Goal: Task Accomplishment & Management: Complete application form

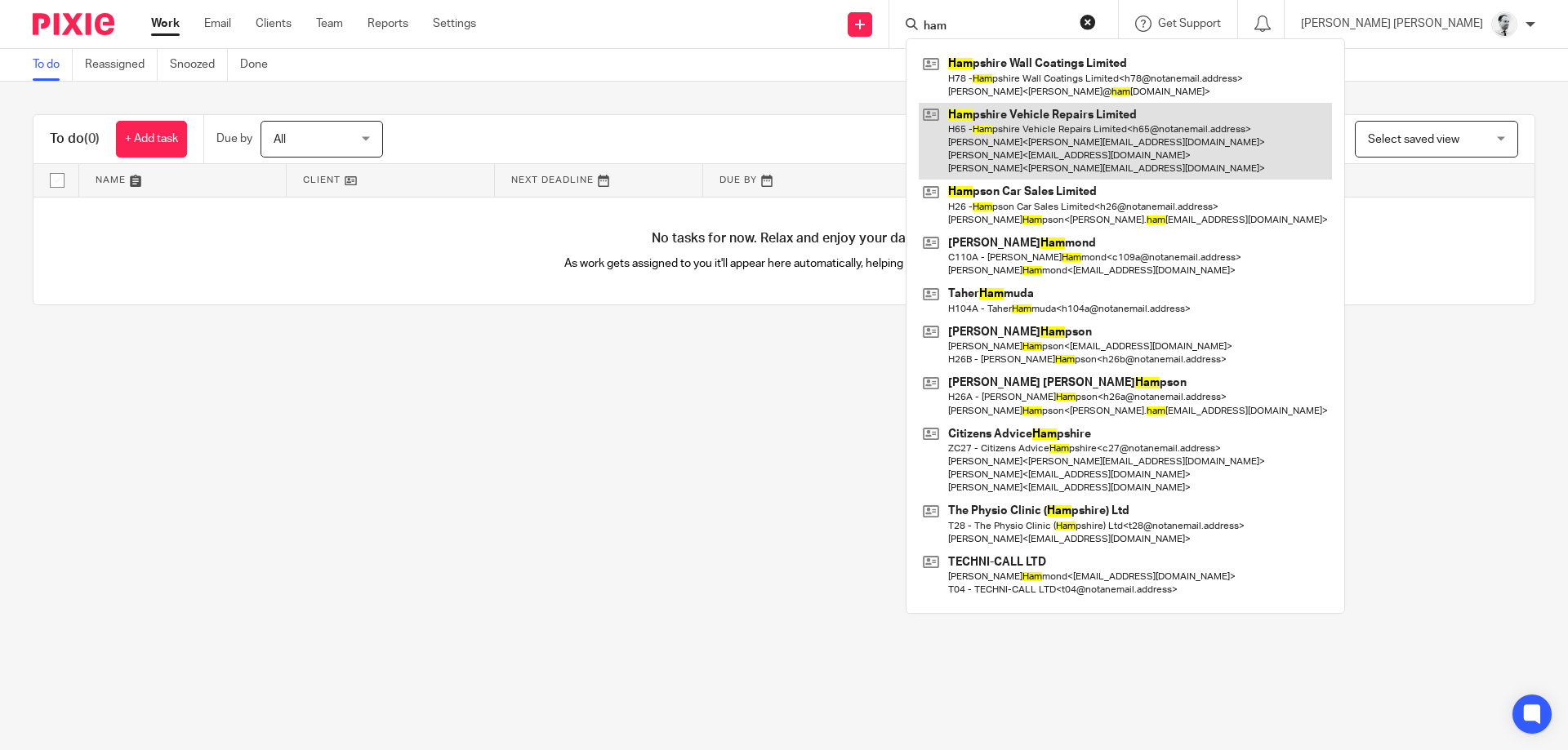
type input "ham"
click at [1129, 142] on link at bounding box center [1125, 142] width 413 height 78
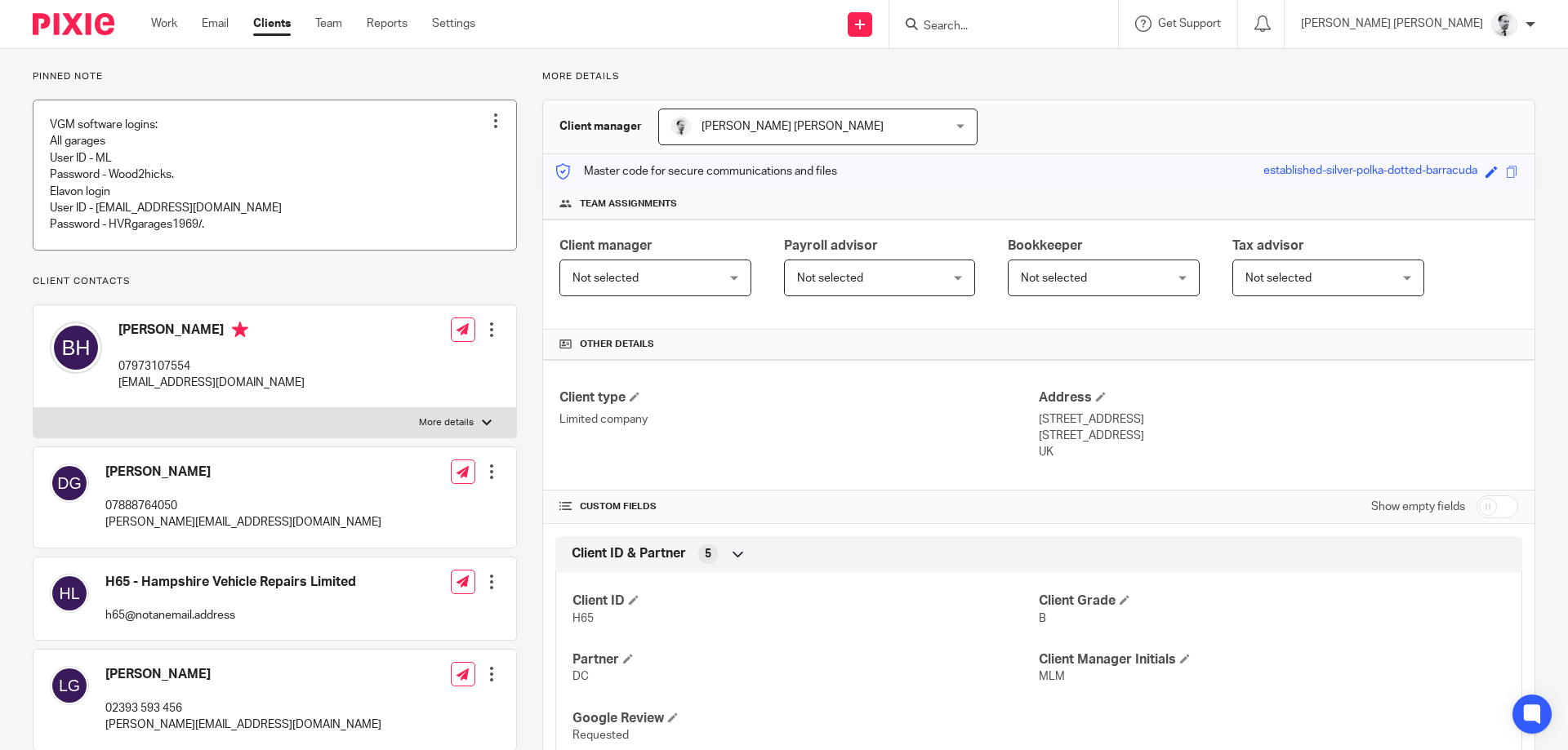
scroll to position [79, 0]
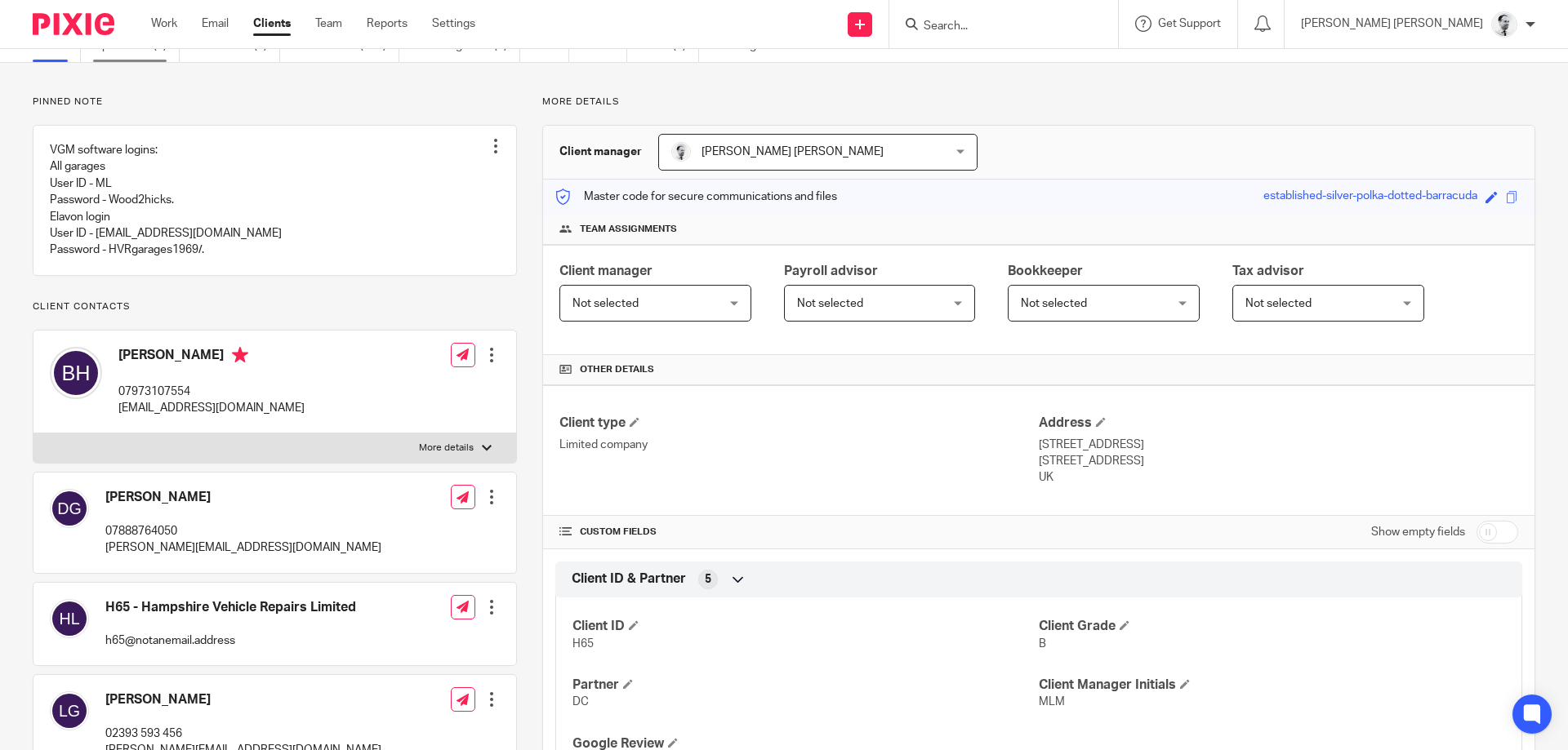
click at [156, 52] on link "Open tasks (4)" at bounding box center [137, 46] width 86 height 32
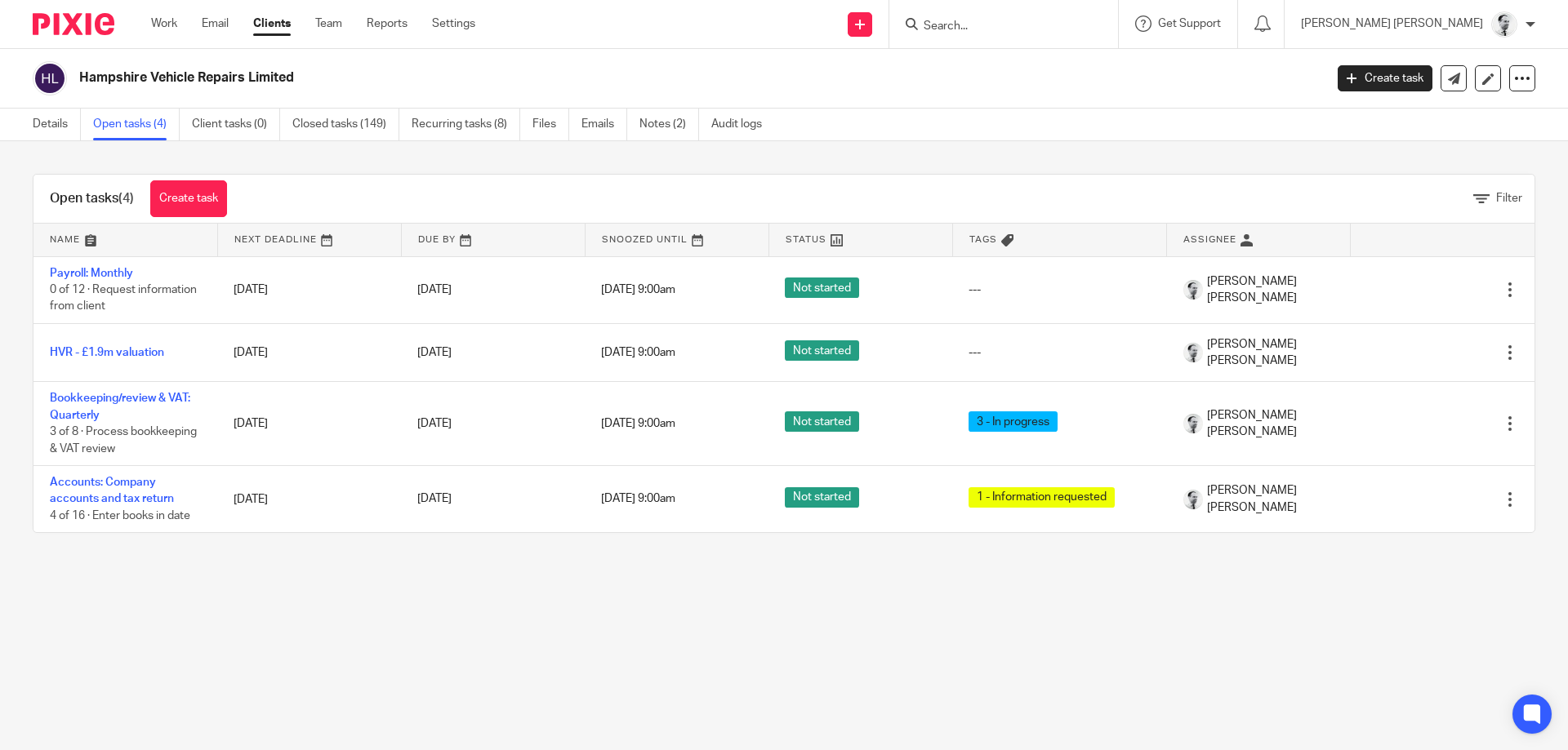
click at [219, 192] on link "Create task" at bounding box center [188, 199] width 77 height 37
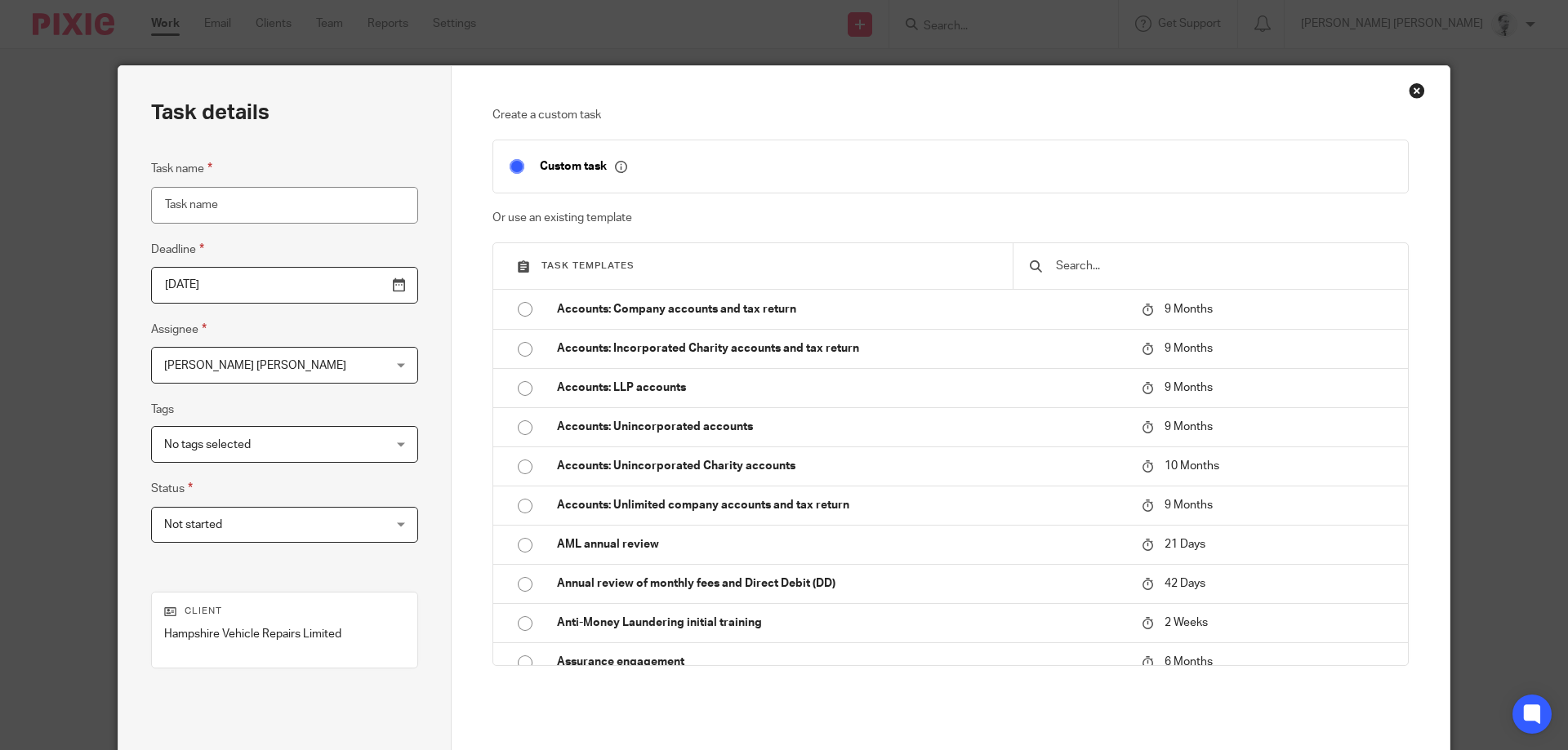
click at [1071, 267] on input "text" at bounding box center [1223, 266] width 337 height 18
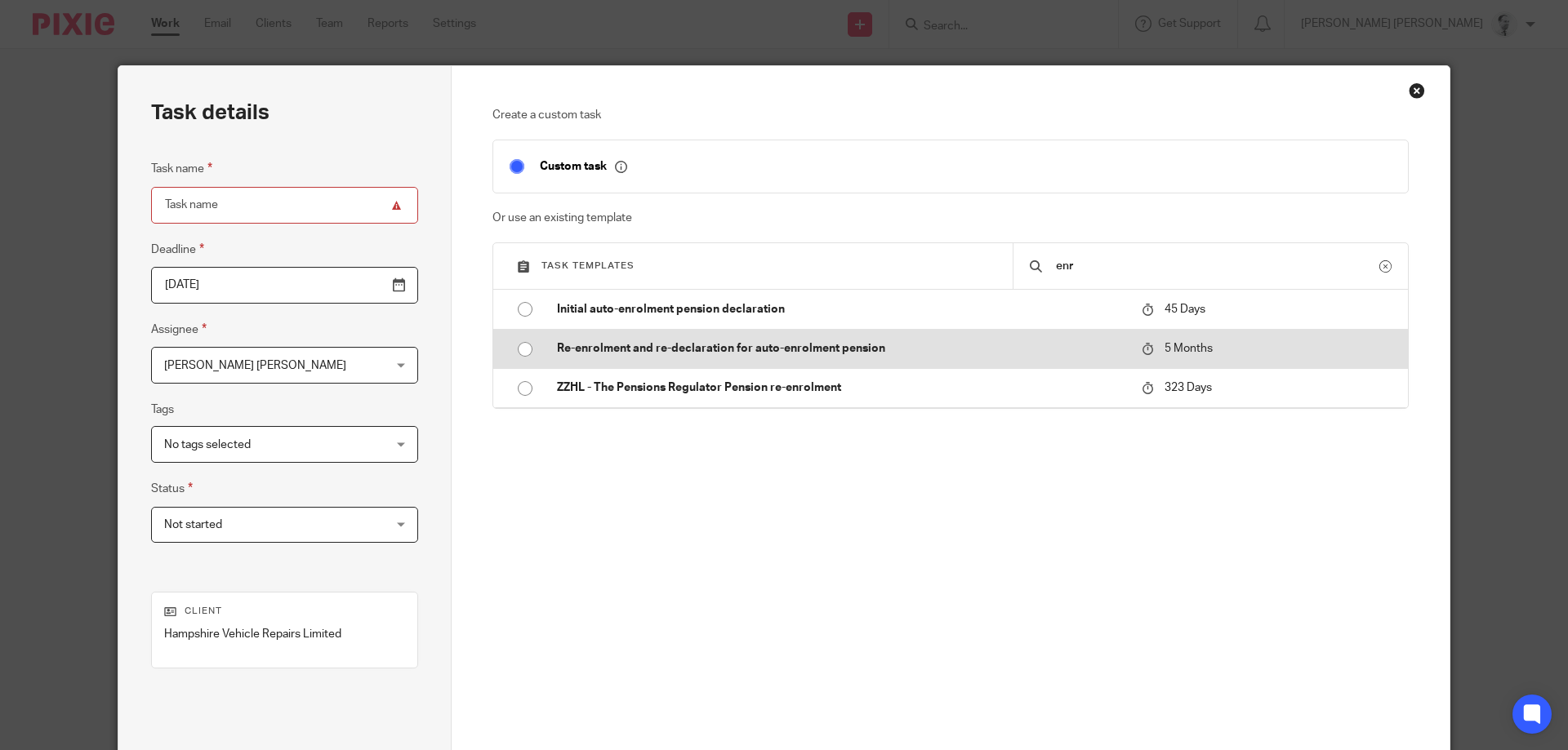
type input "enr"
click at [873, 344] on p "Re-enrolment and re-declaration for auto-enrolment pension" at bounding box center [841, 348] width 569 height 16
type input "2026-01-14"
type input "Re-enrolment and re-declaration for auto-enrolment pension"
checkbox input "false"
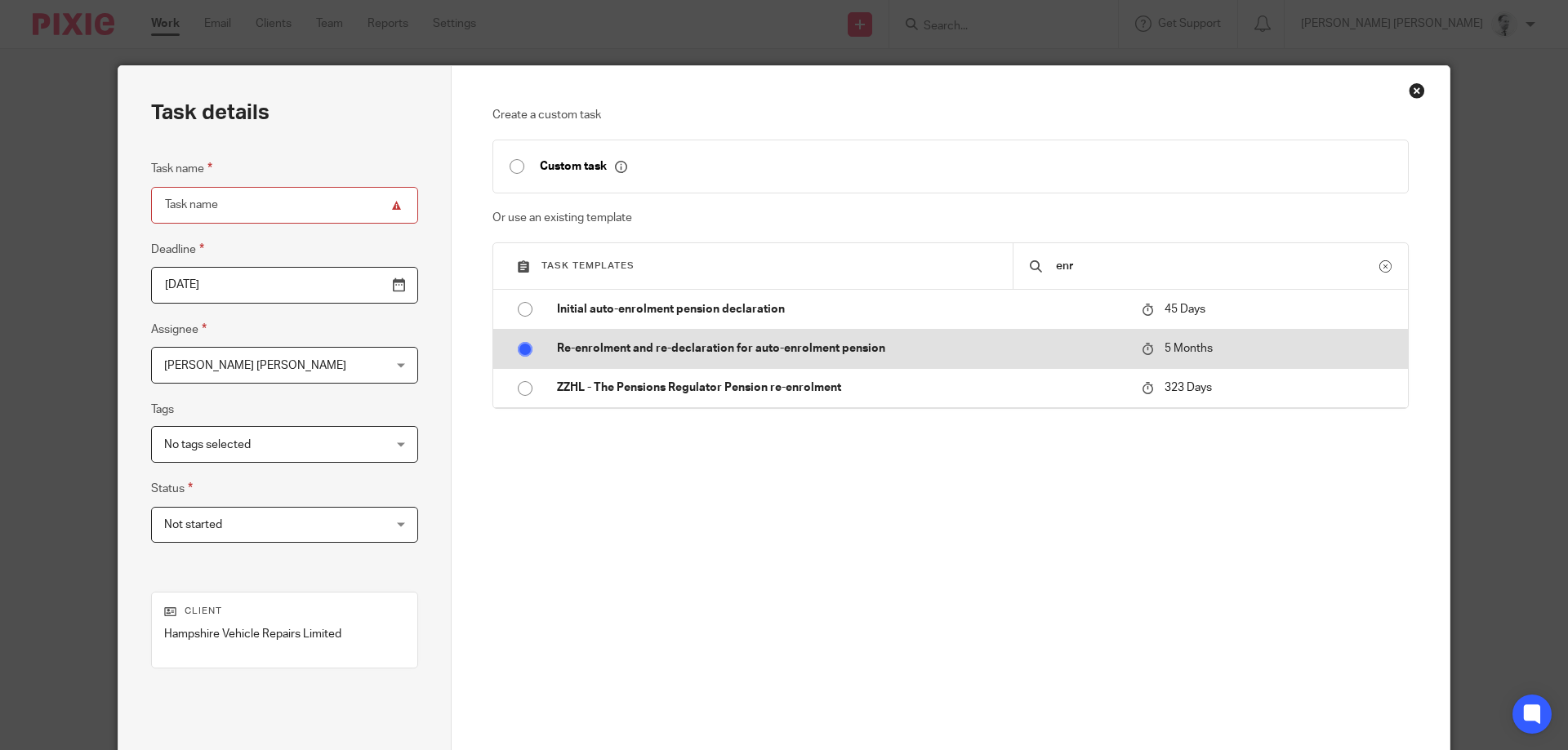
radio input "true"
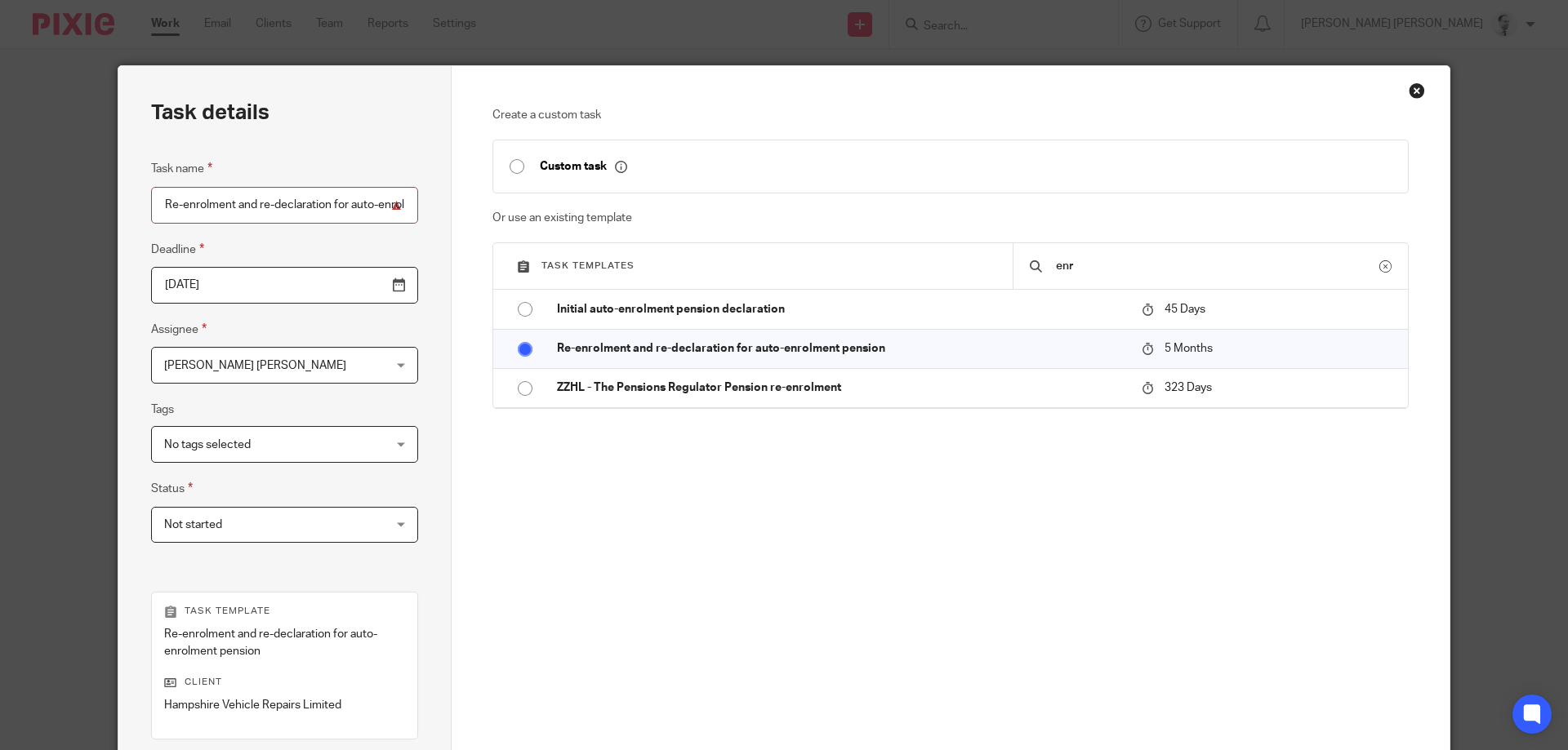
scroll to position [232, 0]
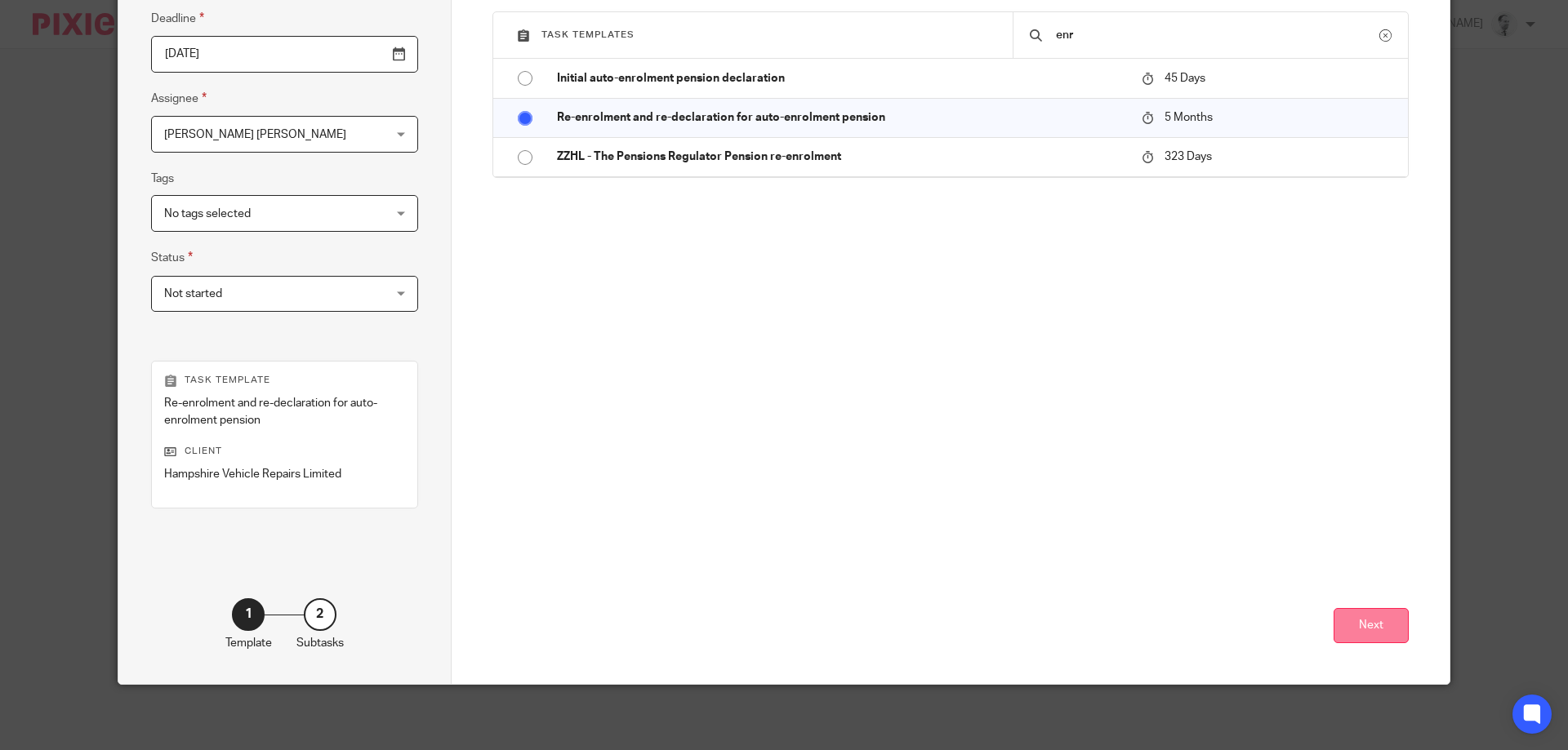
click at [1362, 618] on button "Next" at bounding box center [1371, 626] width 75 height 35
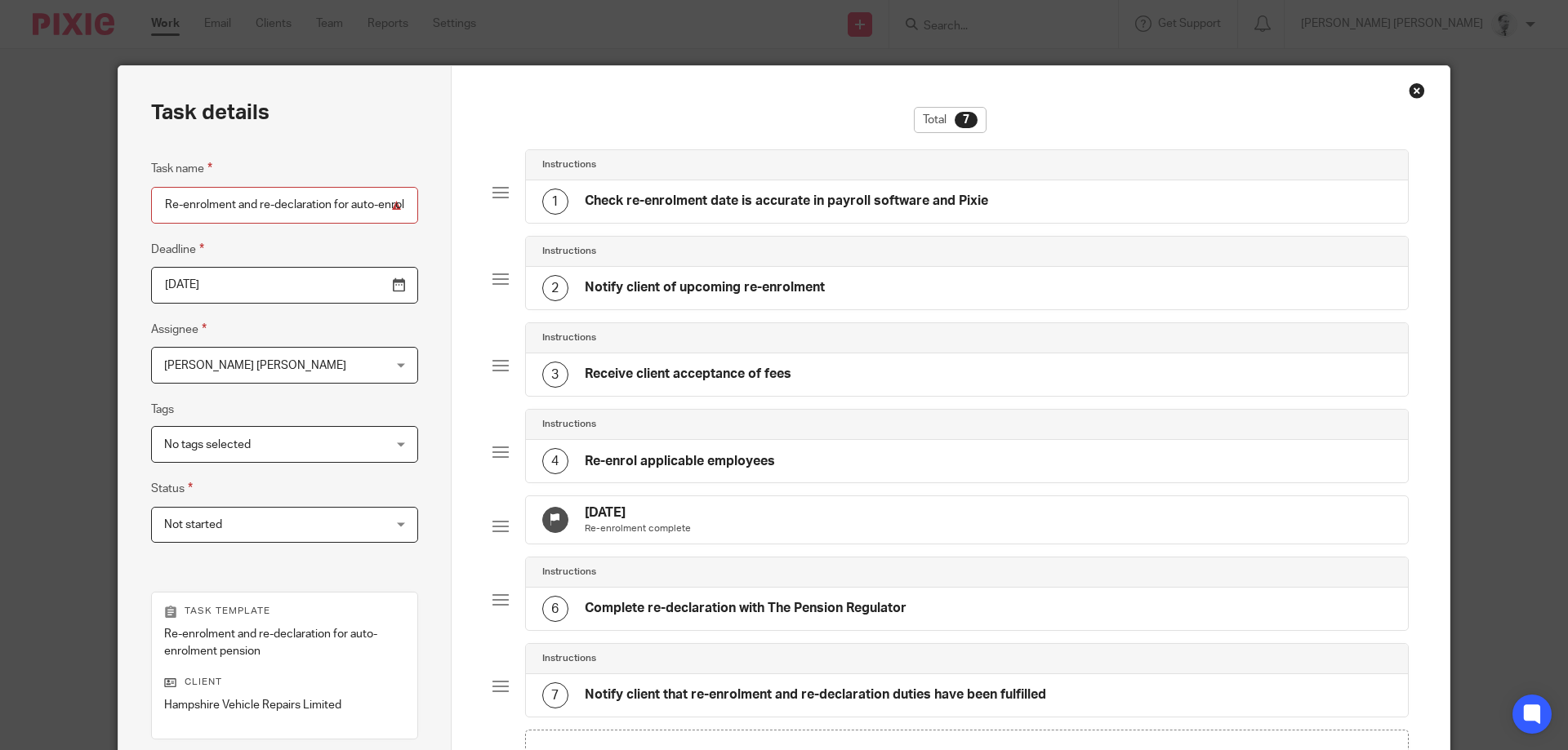
scroll to position [235, 0]
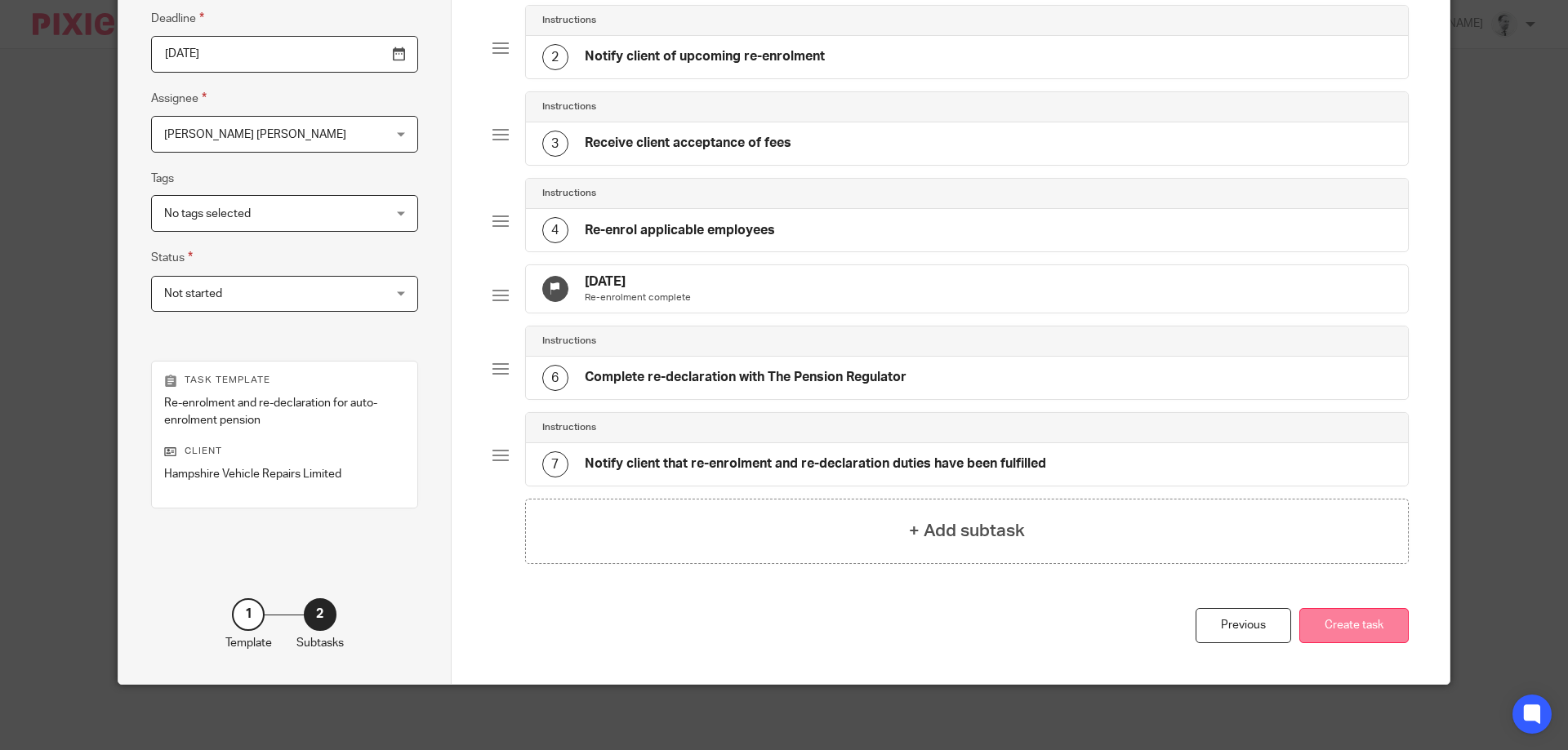
click at [1354, 624] on button "Create task" at bounding box center [1354, 626] width 110 height 35
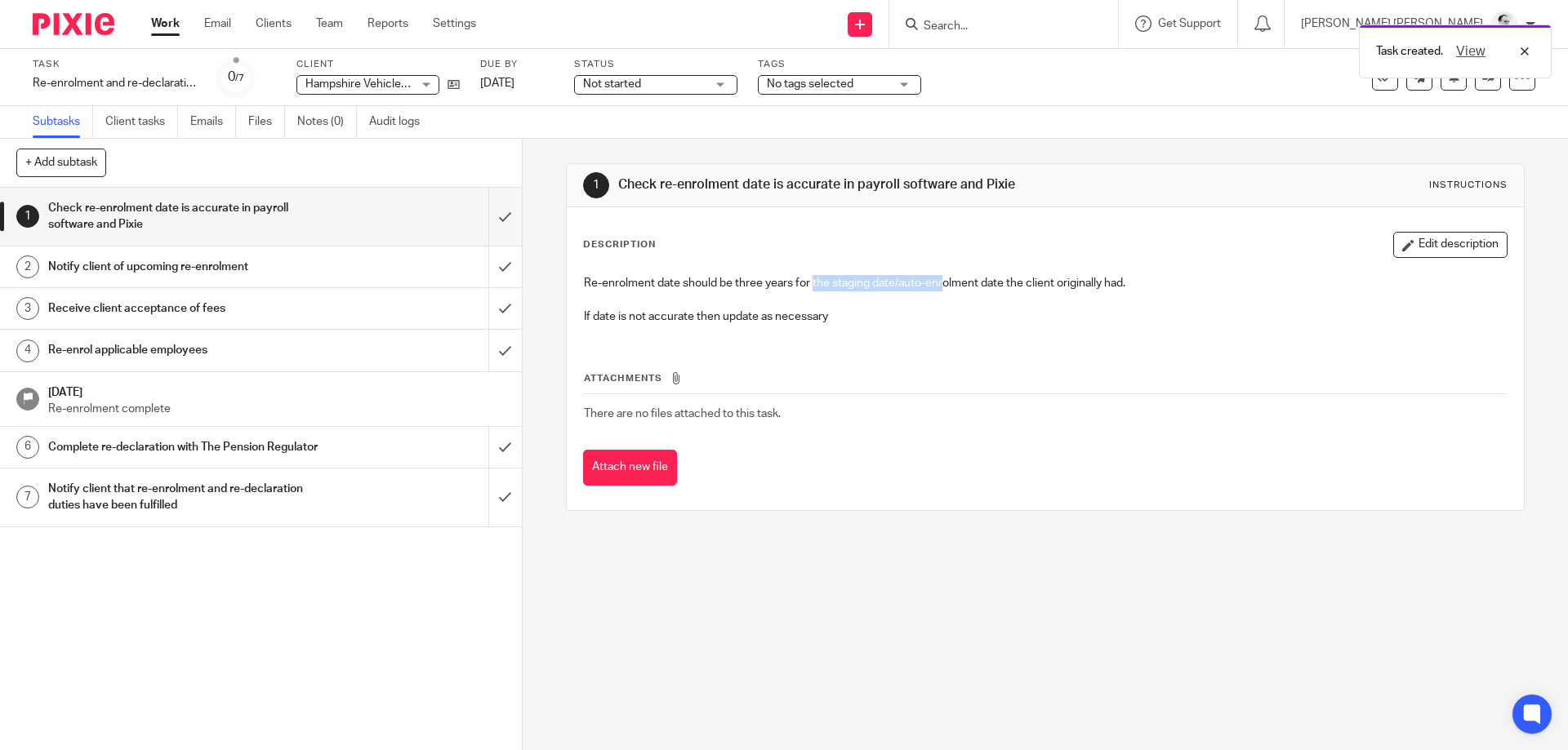
drag, startPoint x: 915, startPoint y: 275, endPoint x: 787, endPoint y: 277, distance: 128.0
click at [803, 277] on p "Re-enrolment date should be three years for the staging date/auto-enrolment dat…" at bounding box center [1044, 283] width 922 height 16
click at [787, 277] on p "Re-enrolment date should be three years for the staging date/auto-enrolment dat…" at bounding box center [1044, 283] width 922 height 16
click at [504, 212] on input "submit" at bounding box center [261, 216] width 522 height 58
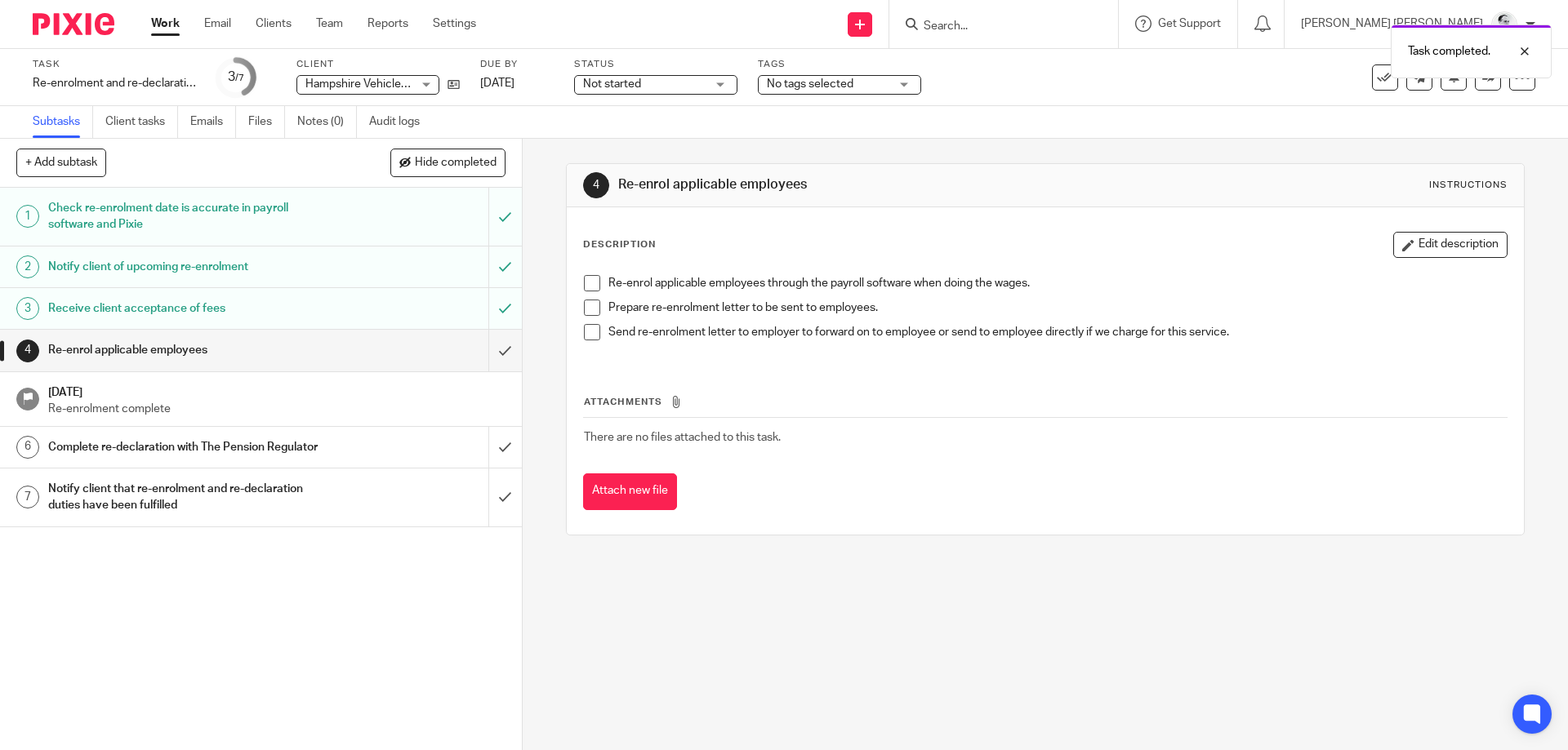
click at [502, 357] on input "submit" at bounding box center [261, 350] width 522 height 41
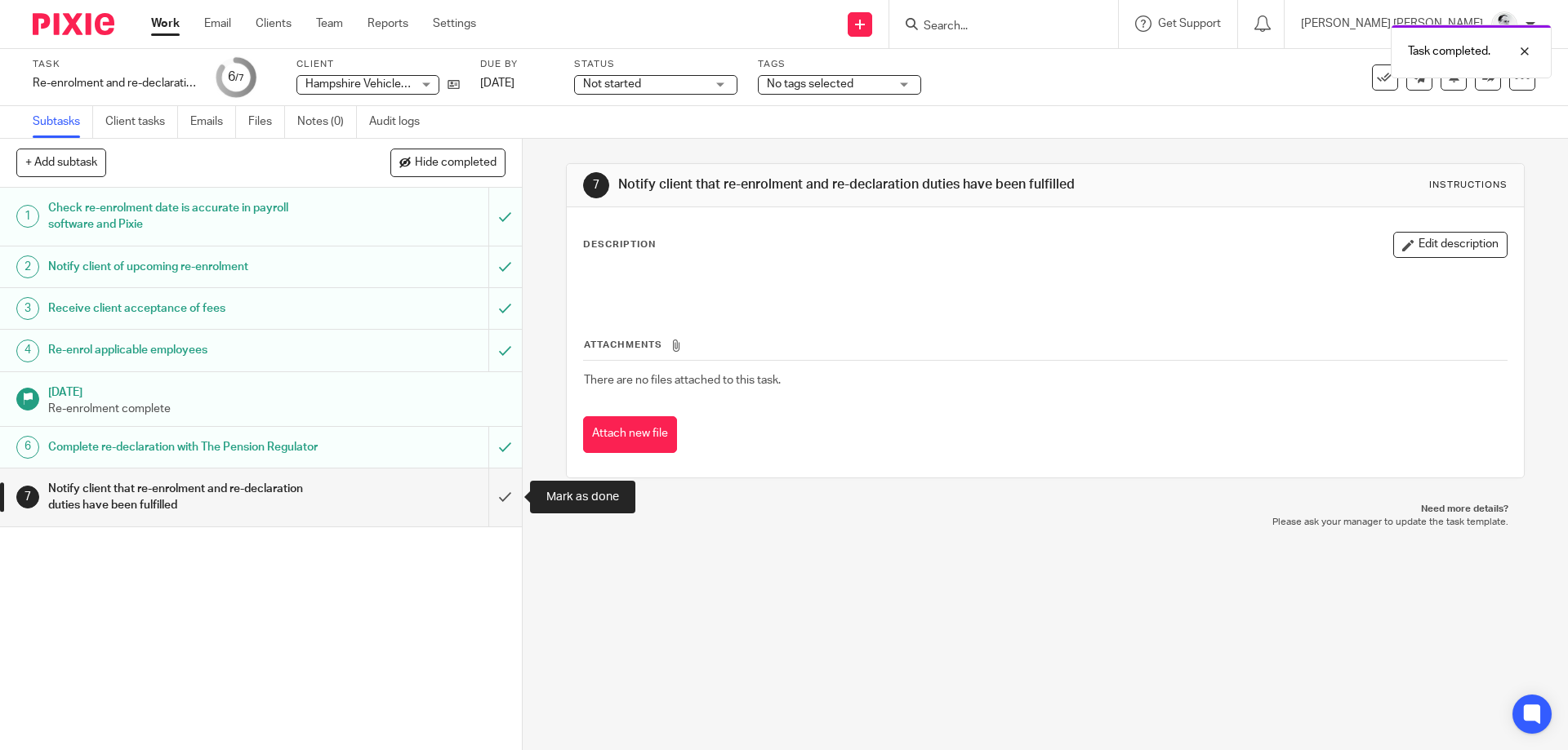
click at [501, 511] on input "submit" at bounding box center [261, 497] width 522 height 58
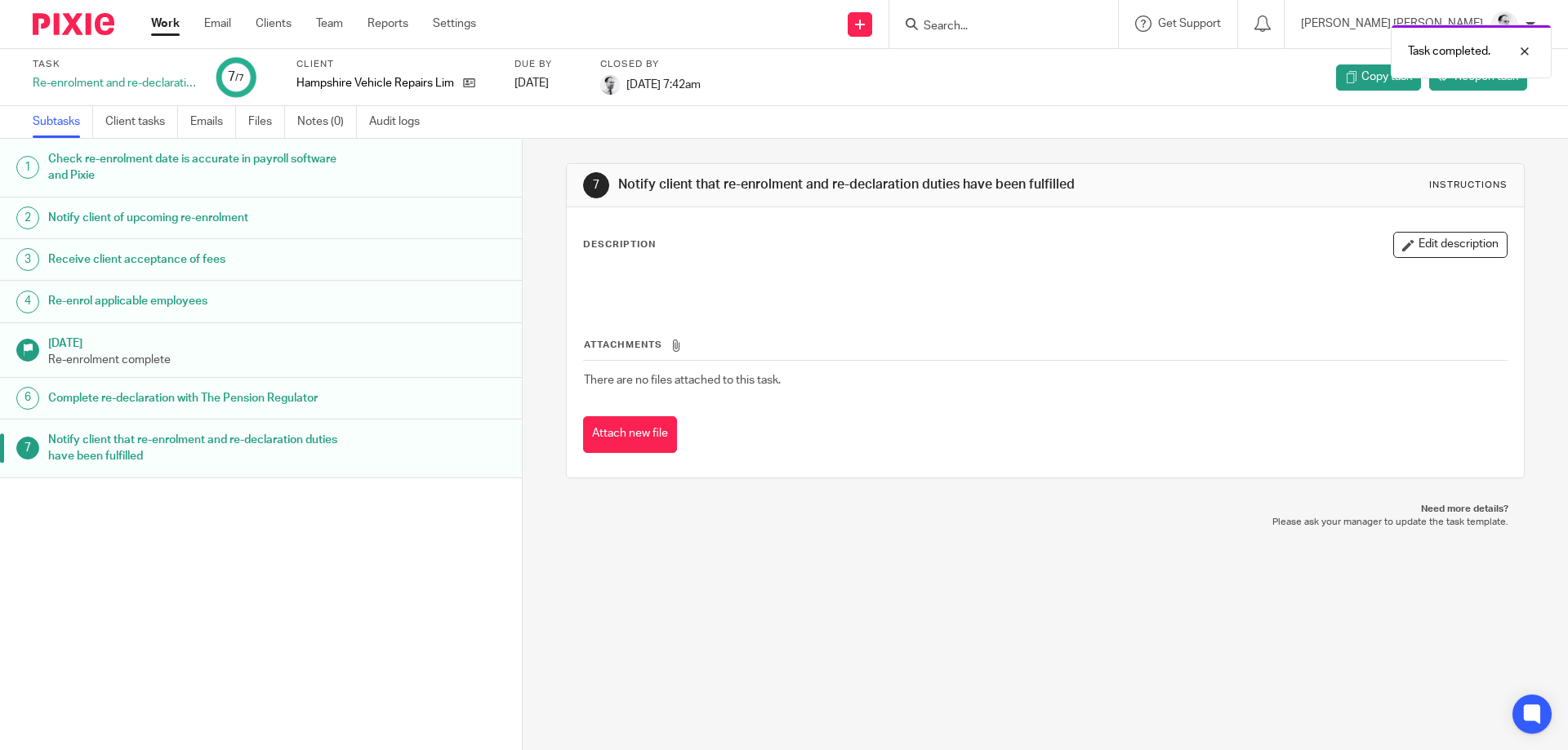
click at [164, 14] on div "Work Email Clients Team Reports Settings Work Email Clients Team Reports Settin…" at bounding box center [317, 24] width 366 height 48
click at [171, 21] on link "Work" at bounding box center [165, 23] width 29 height 16
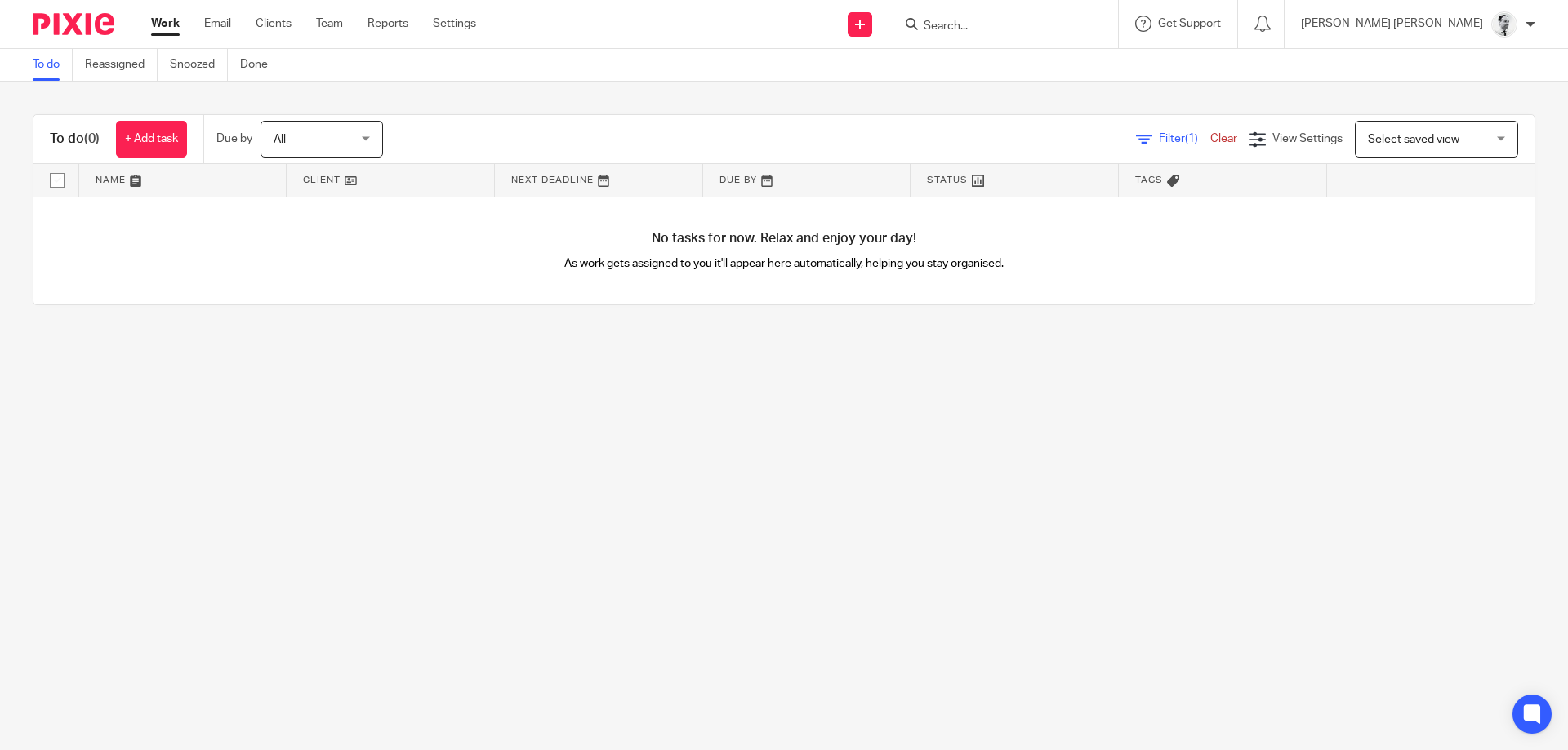
click at [1069, 20] on input "Search" at bounding box center [996, 27] width 147 height 15
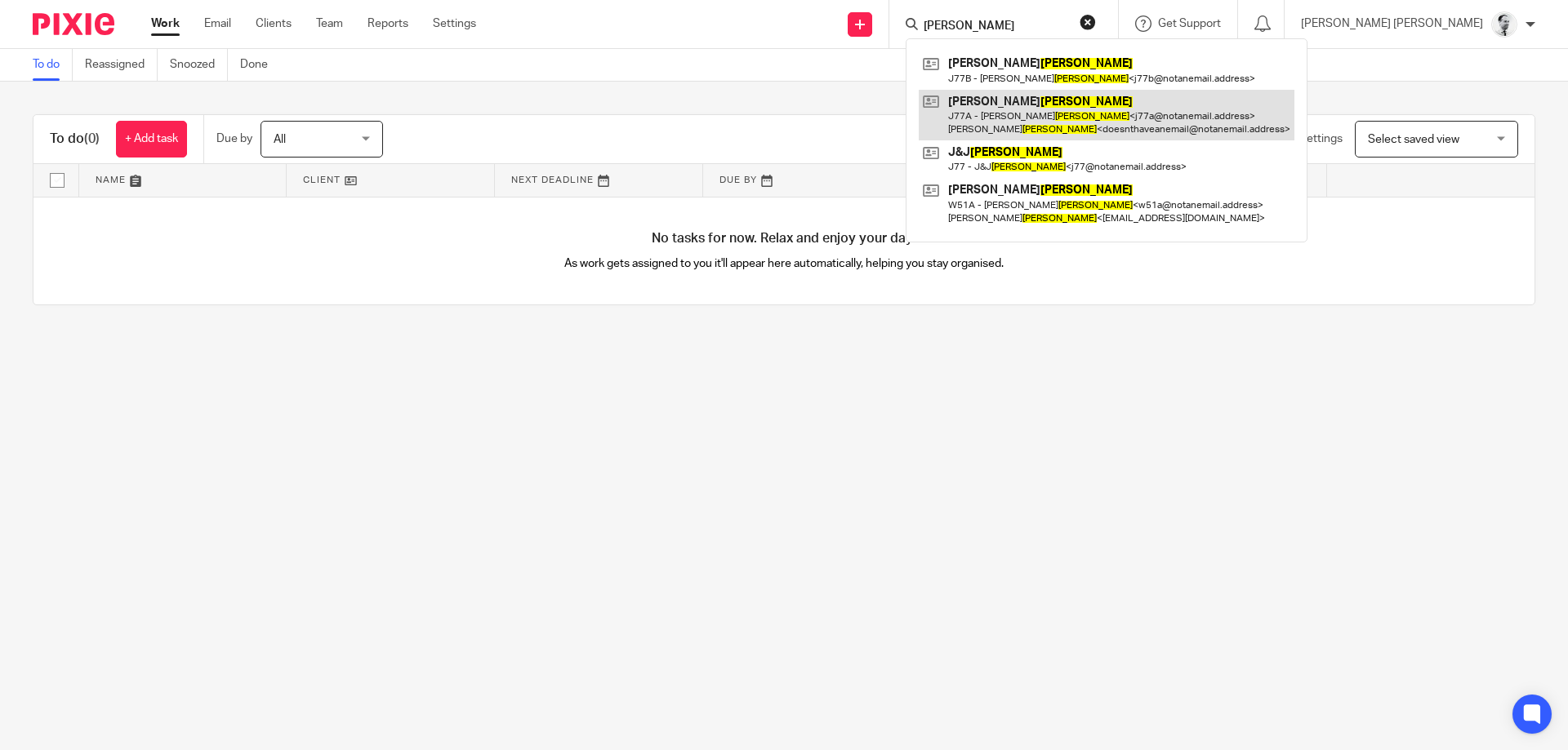
type input "walker"
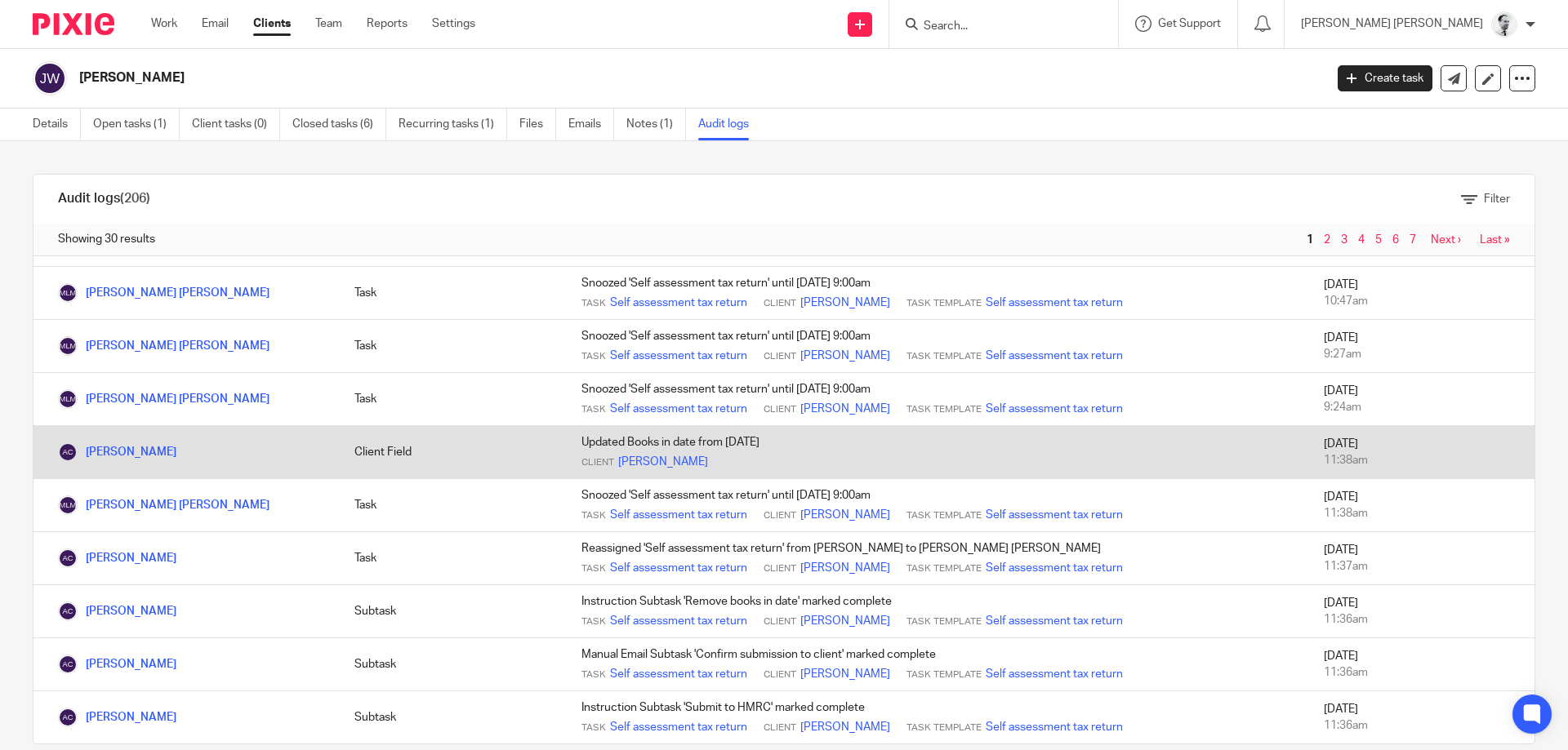
scroll to position [27, 0]
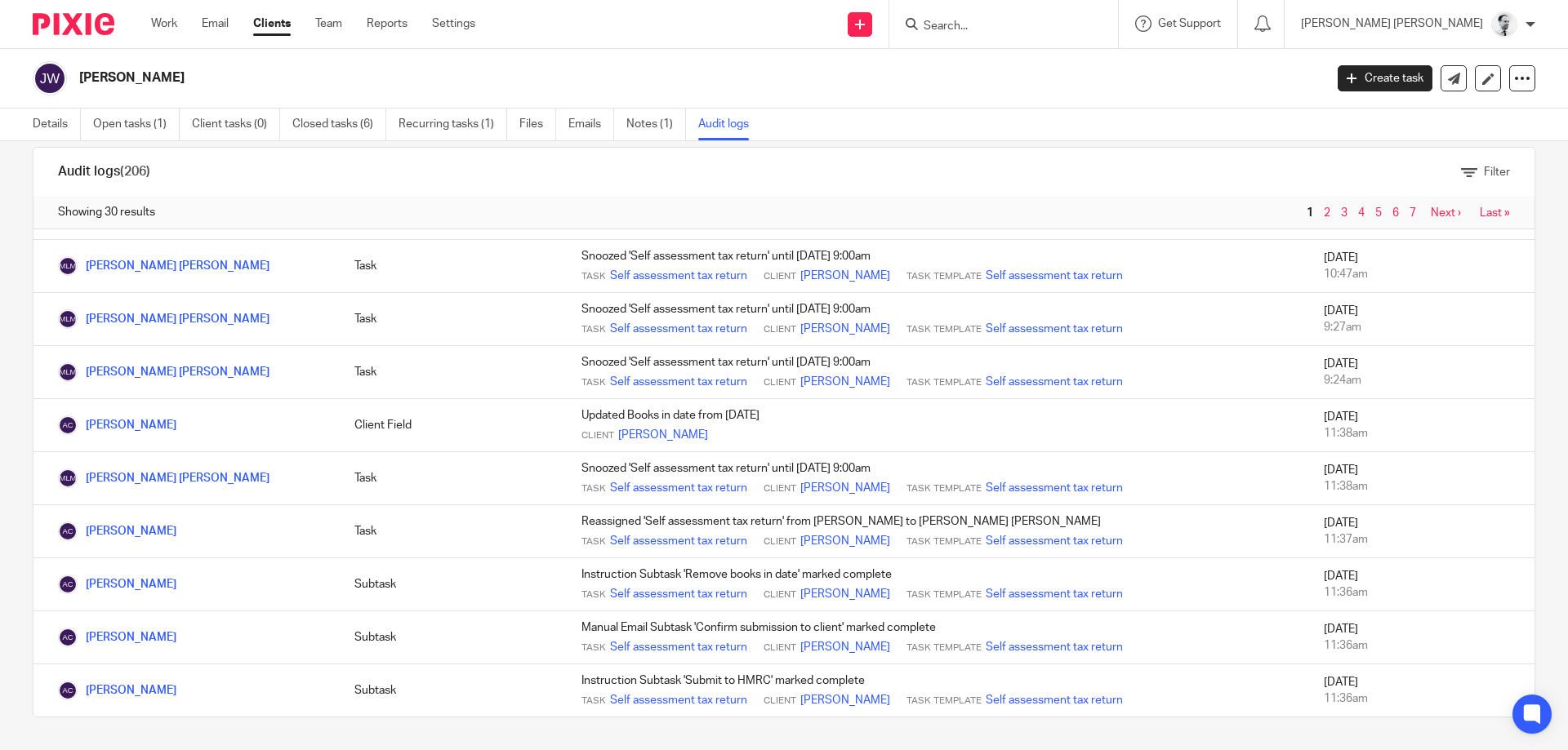
click at [1328, 211] on link "2" at bounding box center [1327, 213] width 7 height 11
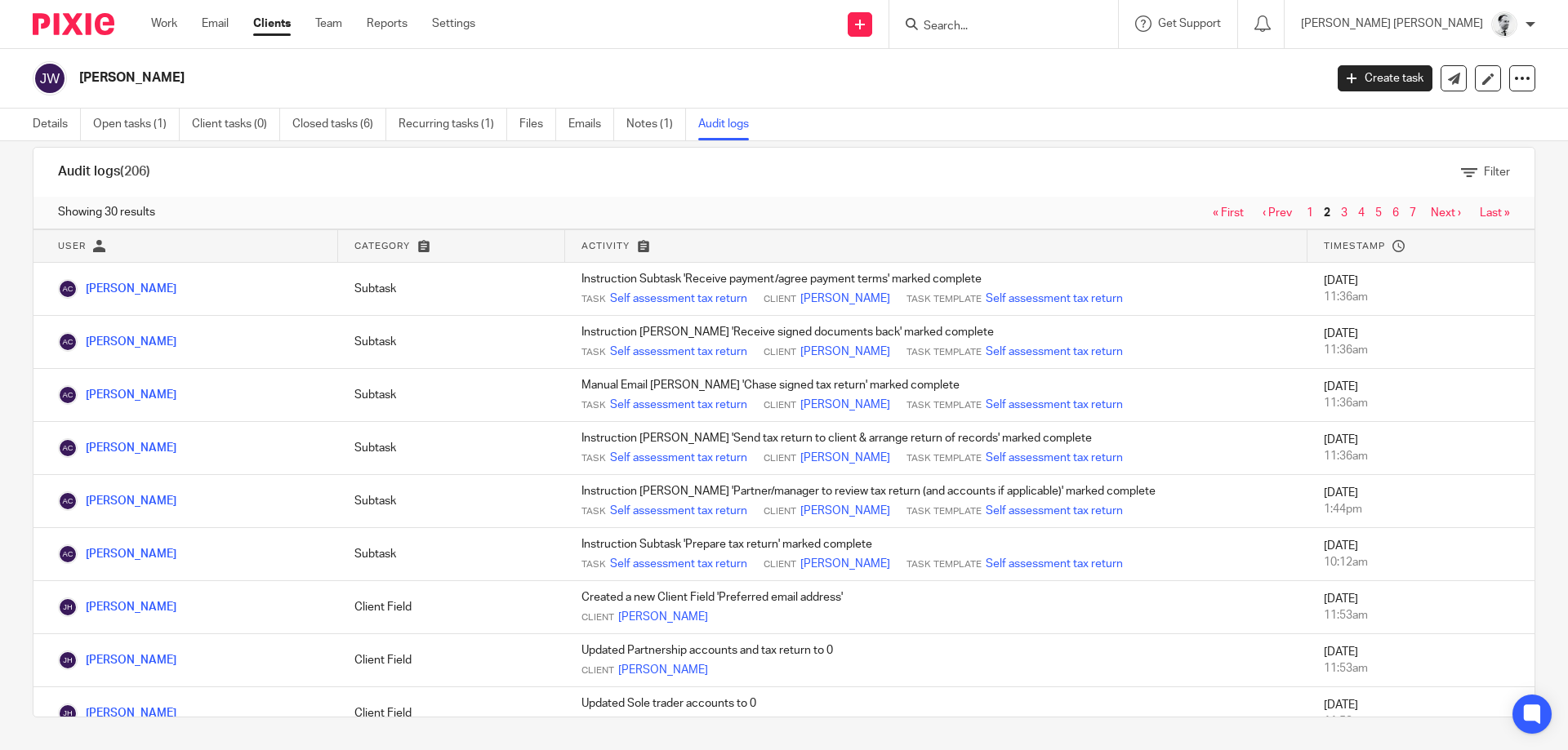
click at [1069, 20] on input "Search" at bounding box center [996, 27] width 147 height 15
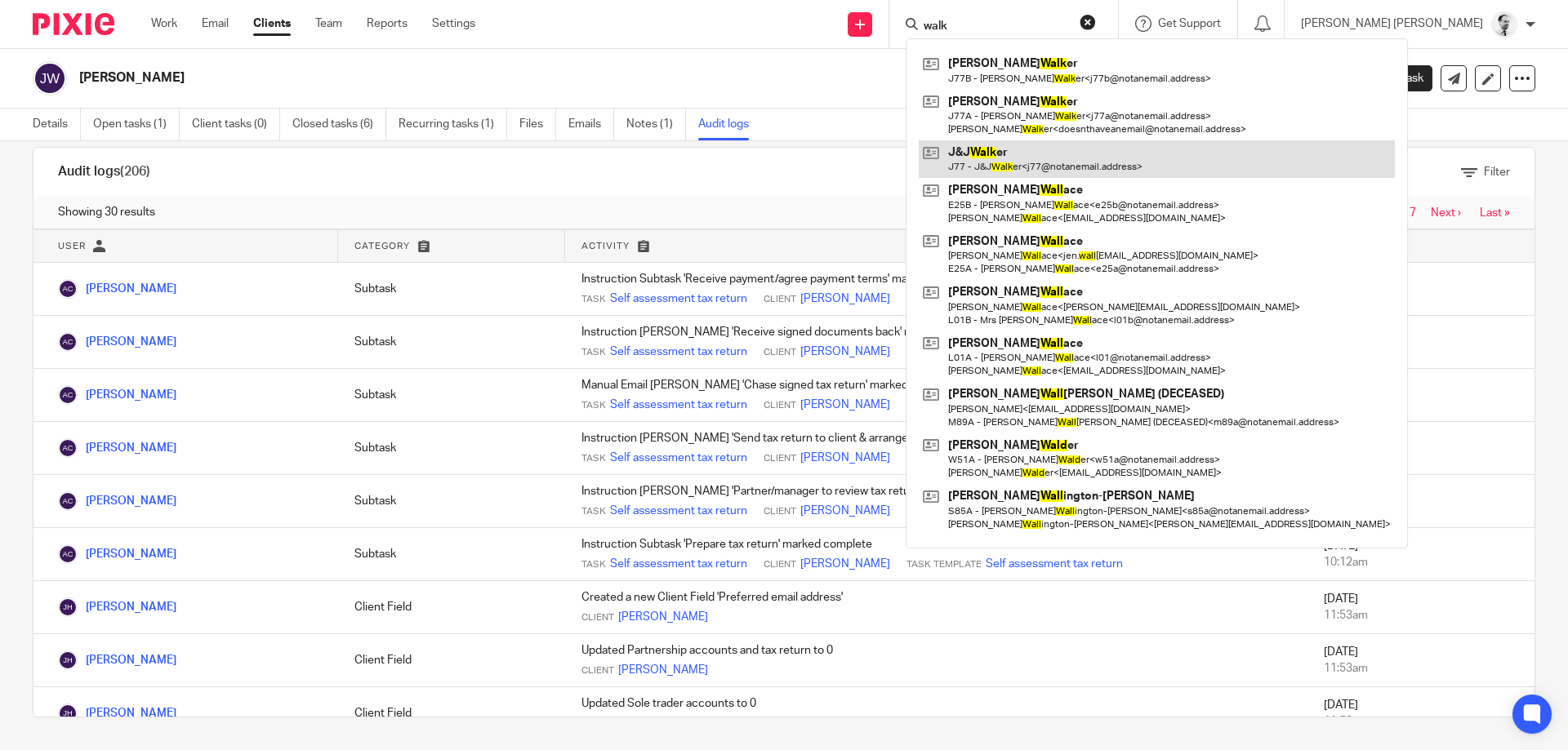
type input "walk"
click at [1073, 157] on link at bounding box center [1157, 158] width 476 height 37
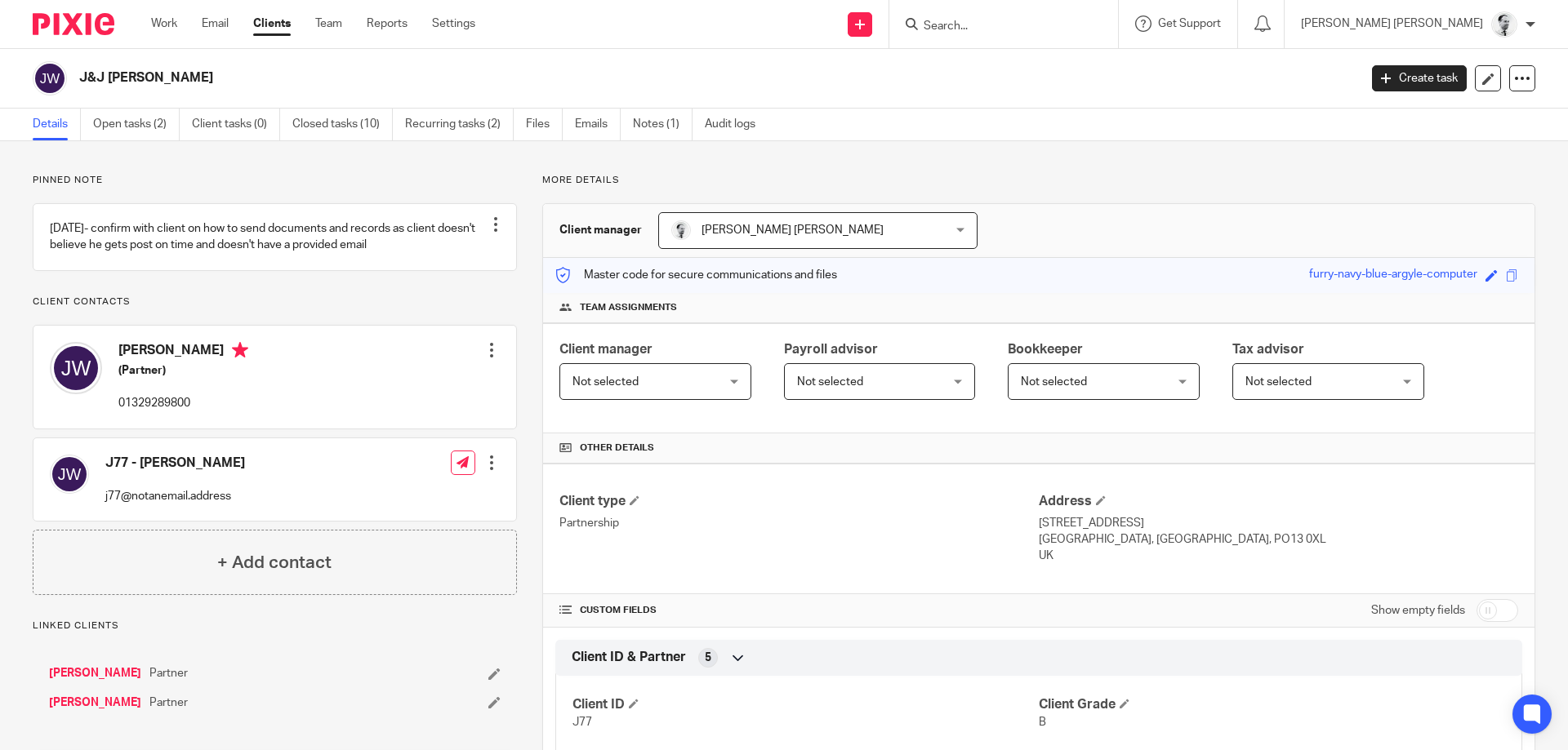
scroll to position [406, 0]
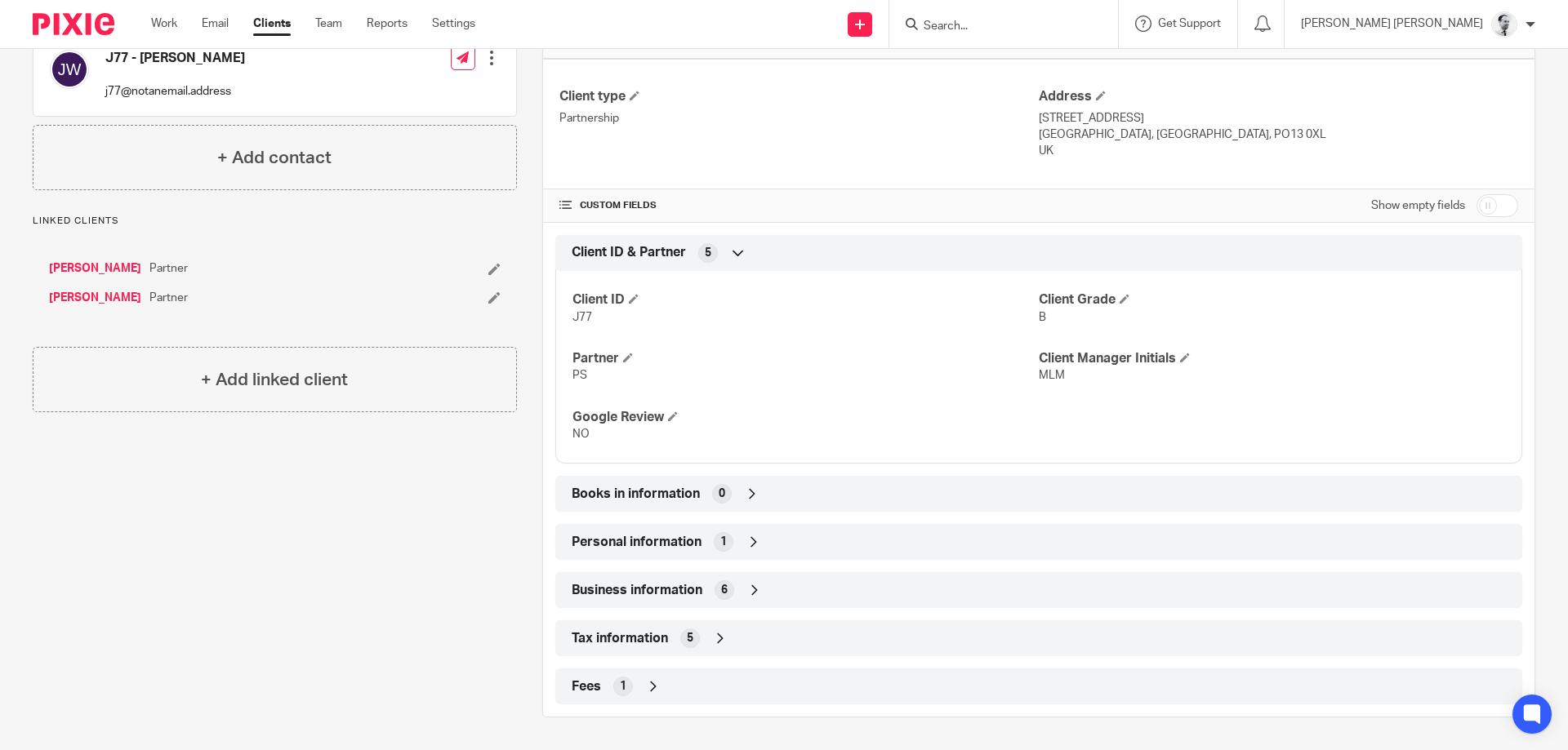
click at [713, 537] on div "Personal information 1" at bounding box center [1039, 542] width 942 height 28
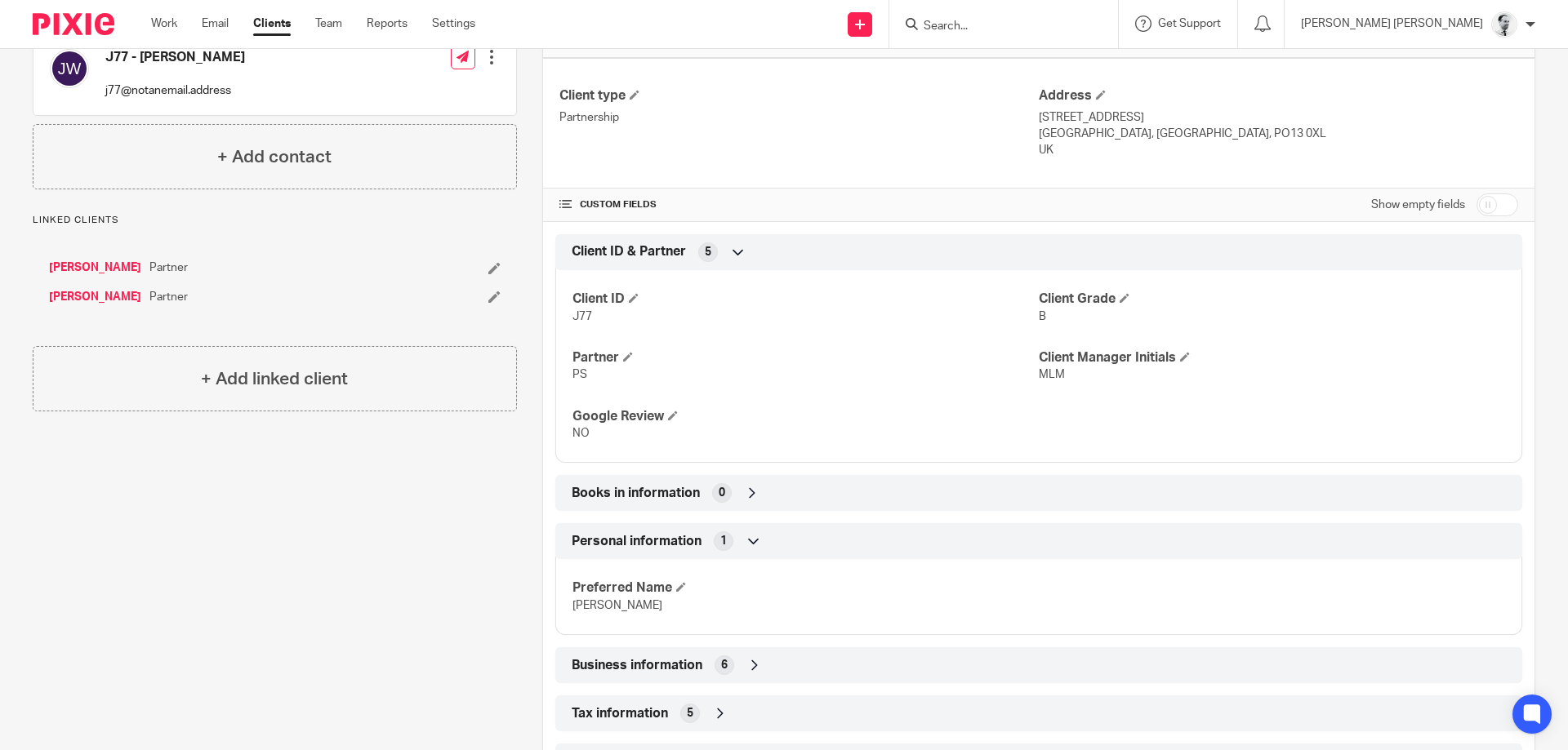
click at [678, 492] on span "Books in information" at bounding box center [635, 493] width 128 height 17
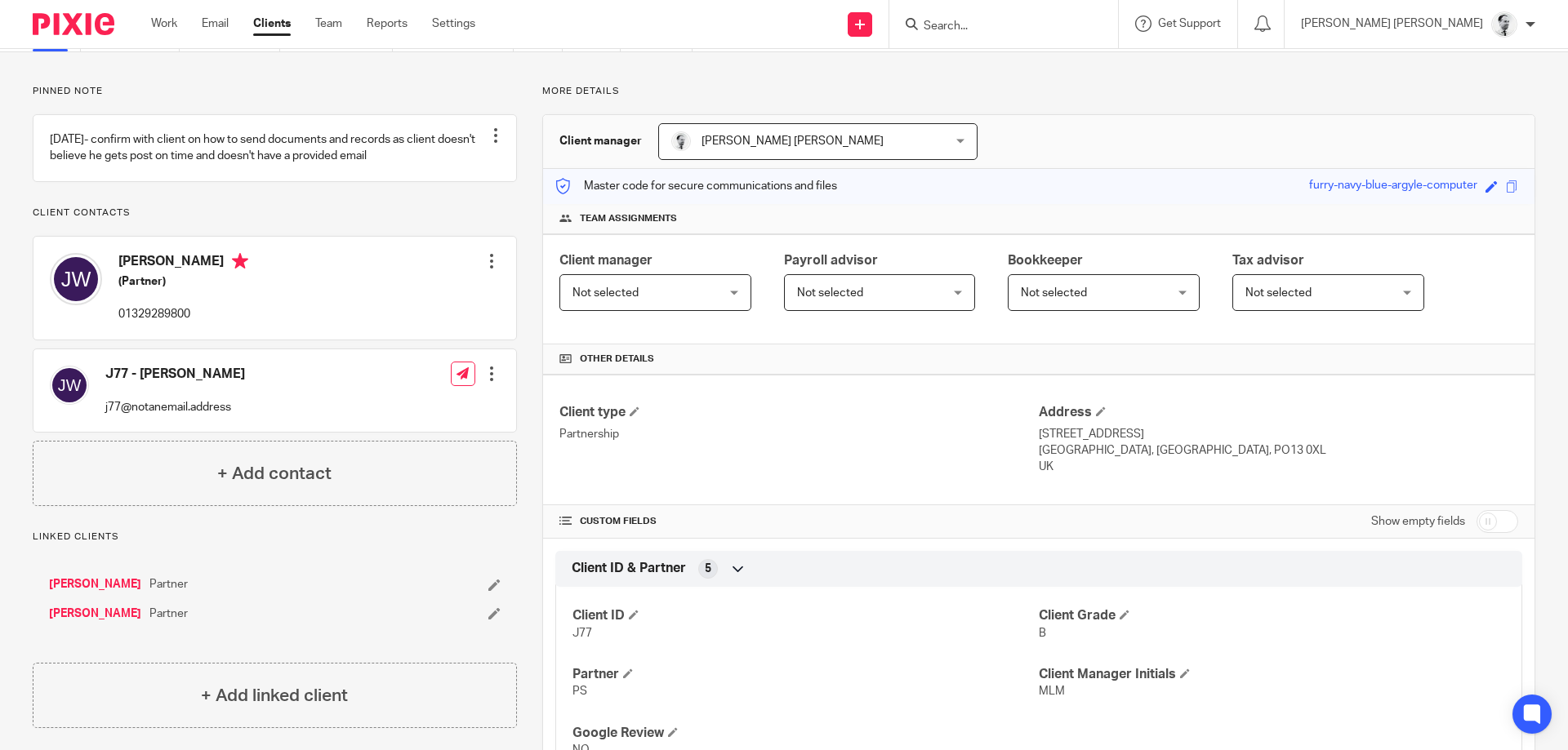
scroll to position [0, 0]
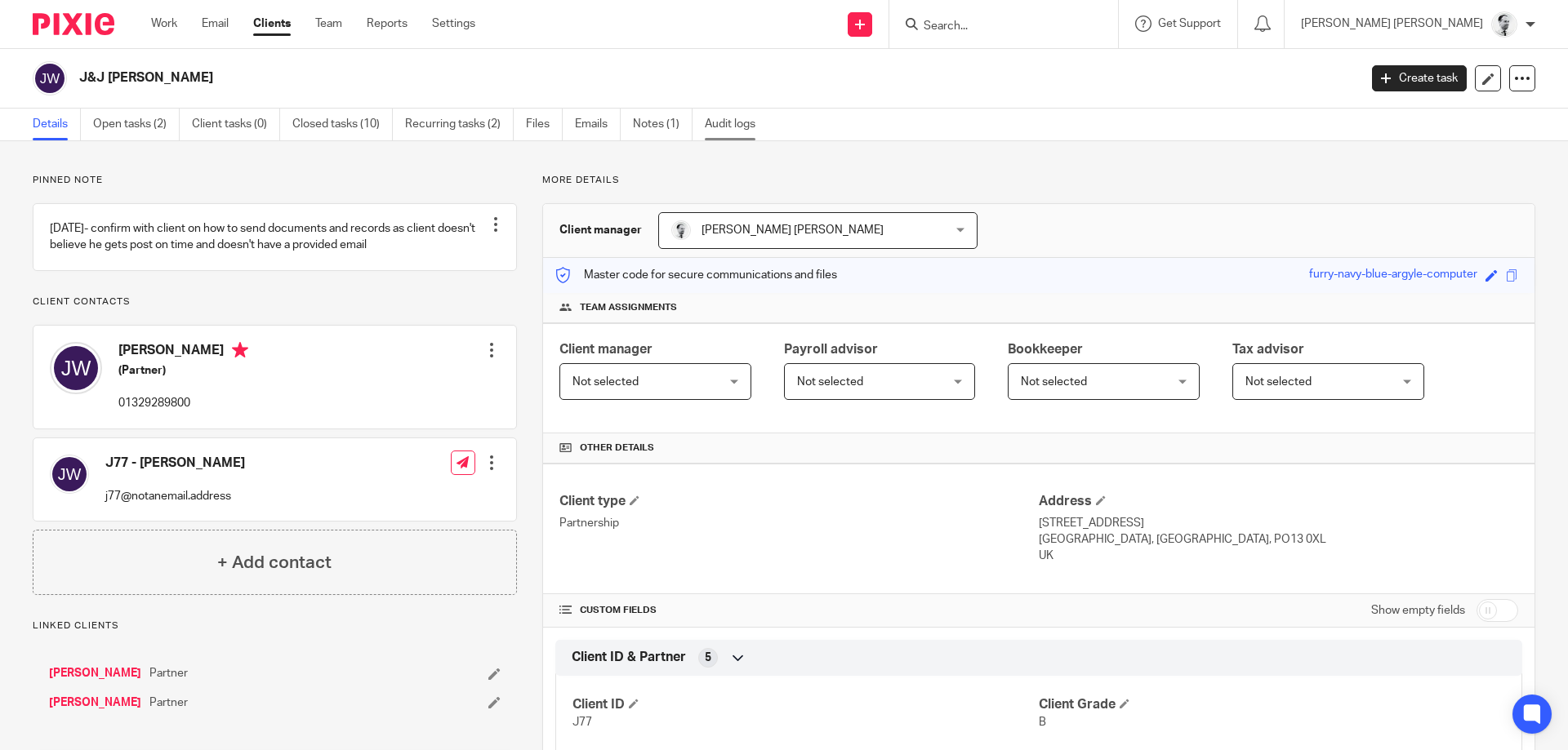
click at [721, 118] on link "Audit logs" at bounding box center [736, 124] width 63 height 32
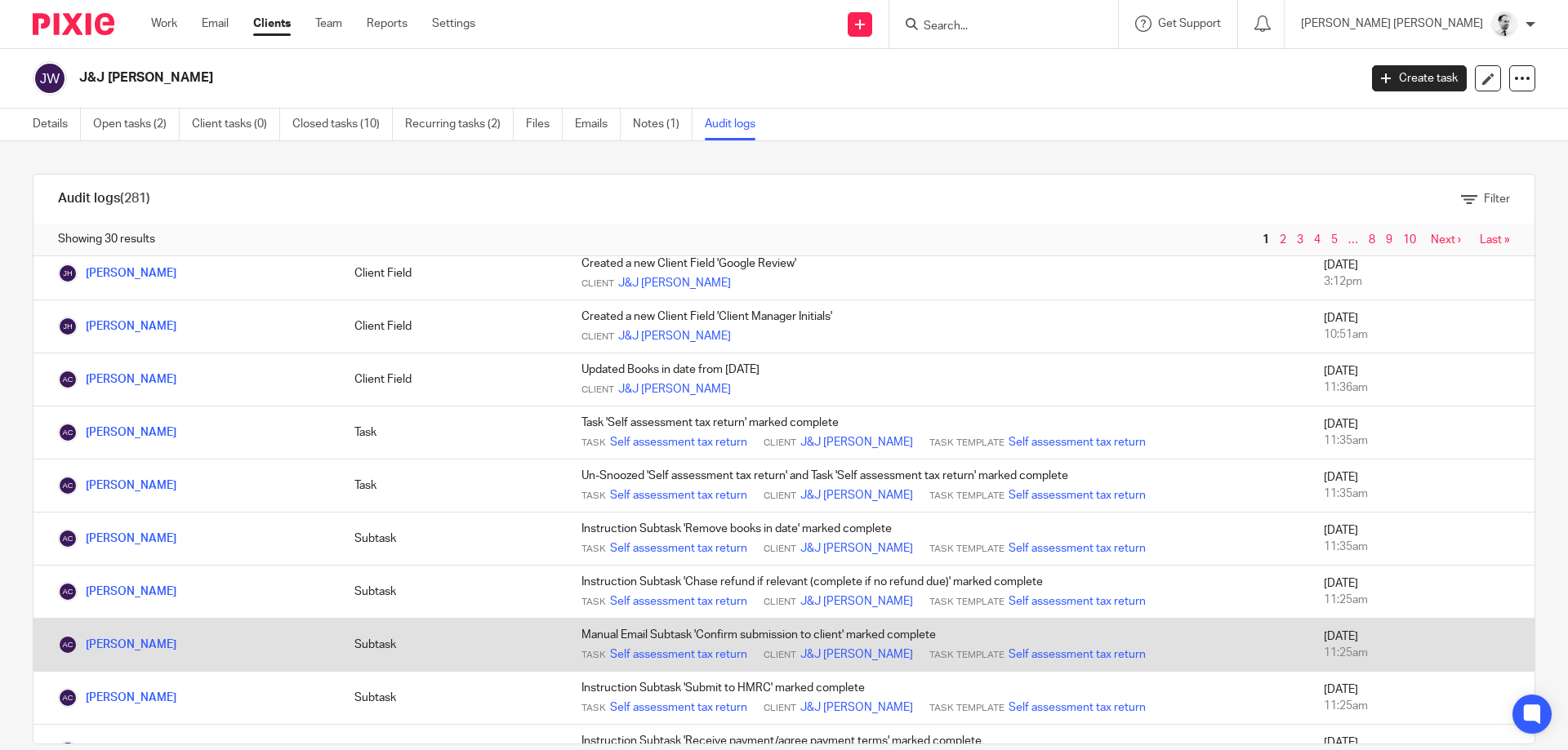
scroll to position [1139, 0]
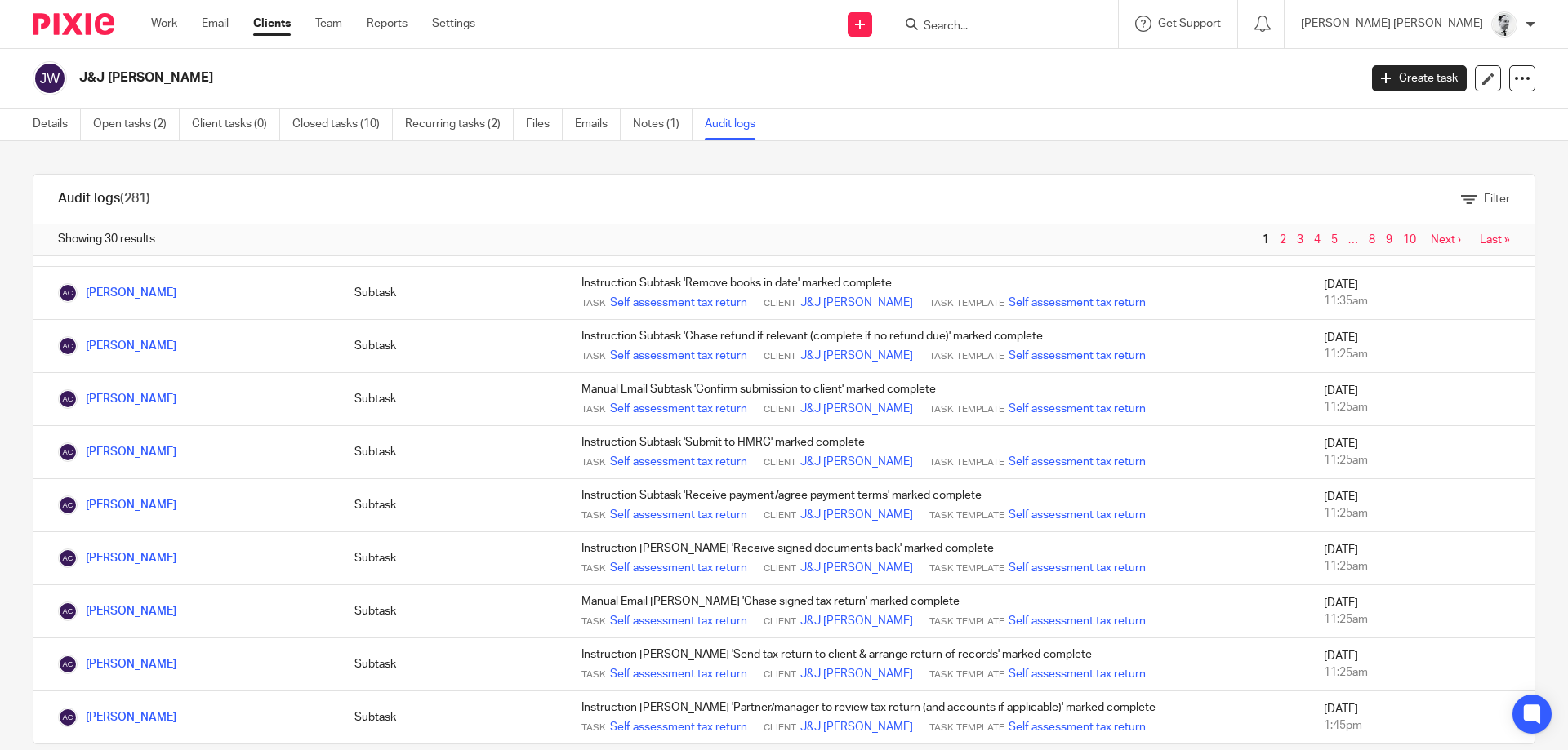
click at [1282, 238] on link "2" at bounding box center [1283, 239] width 7 height 11
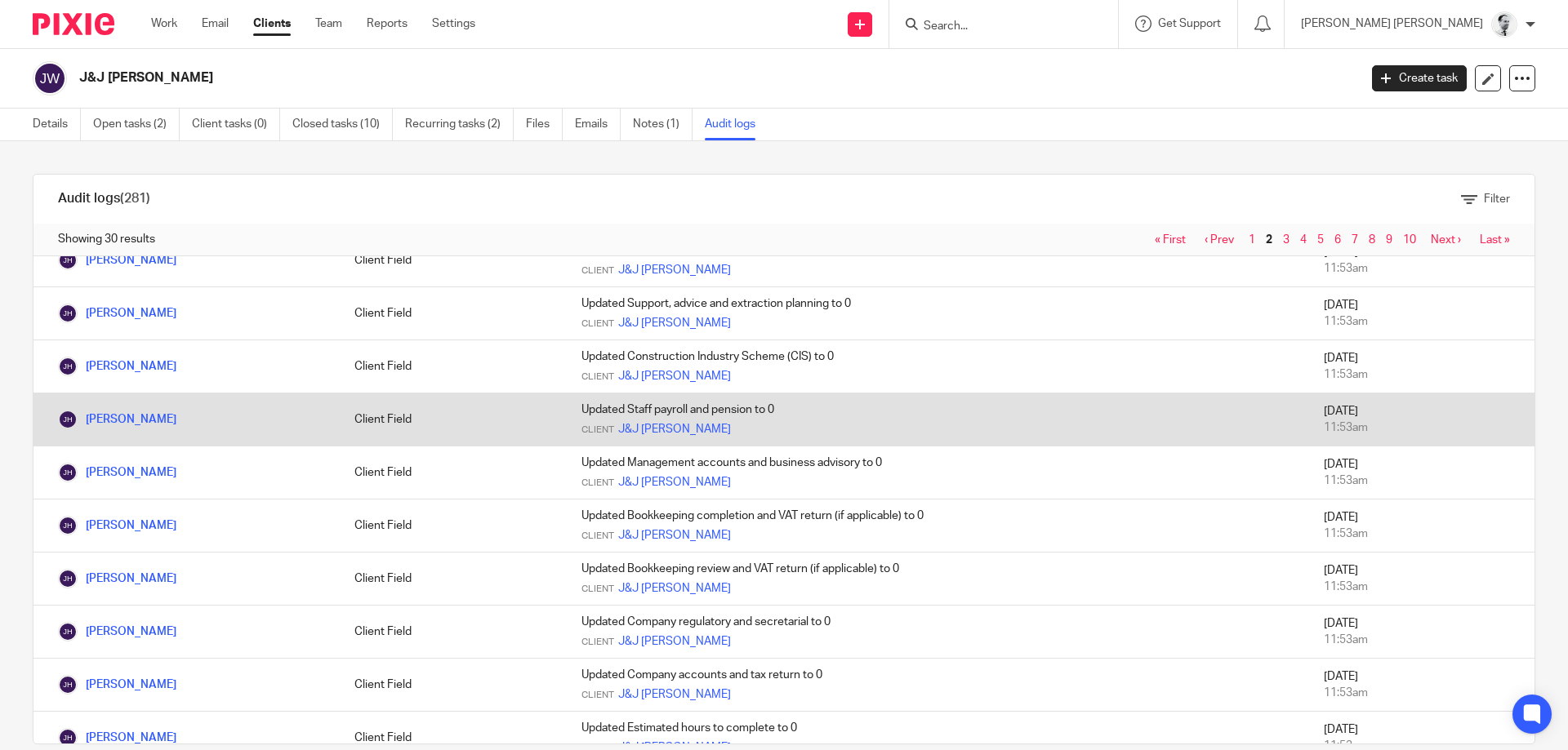
scroll to position [411, 0]
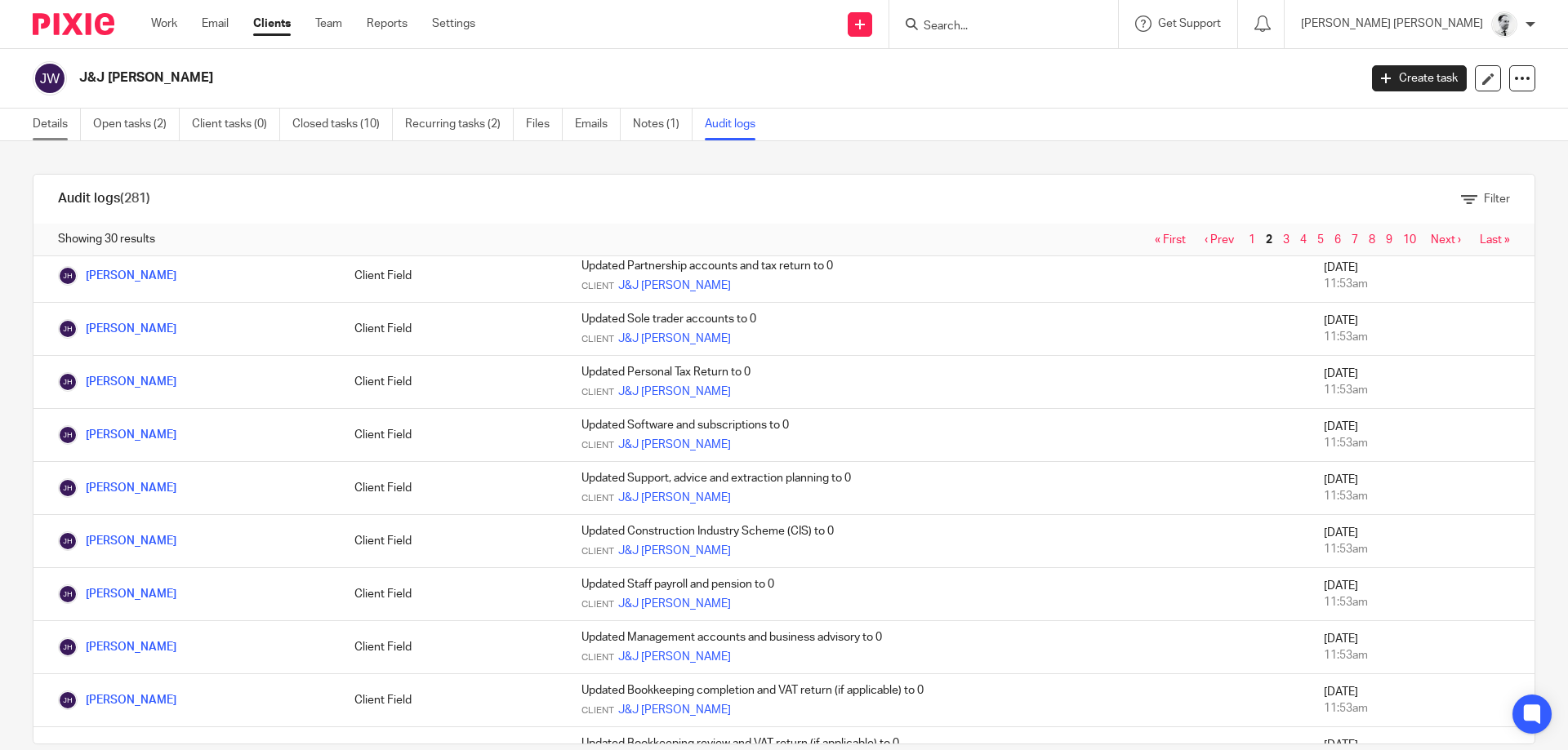
click at [58, 138] on link "Details" at bounding box center [57, 124] width 48 height 32
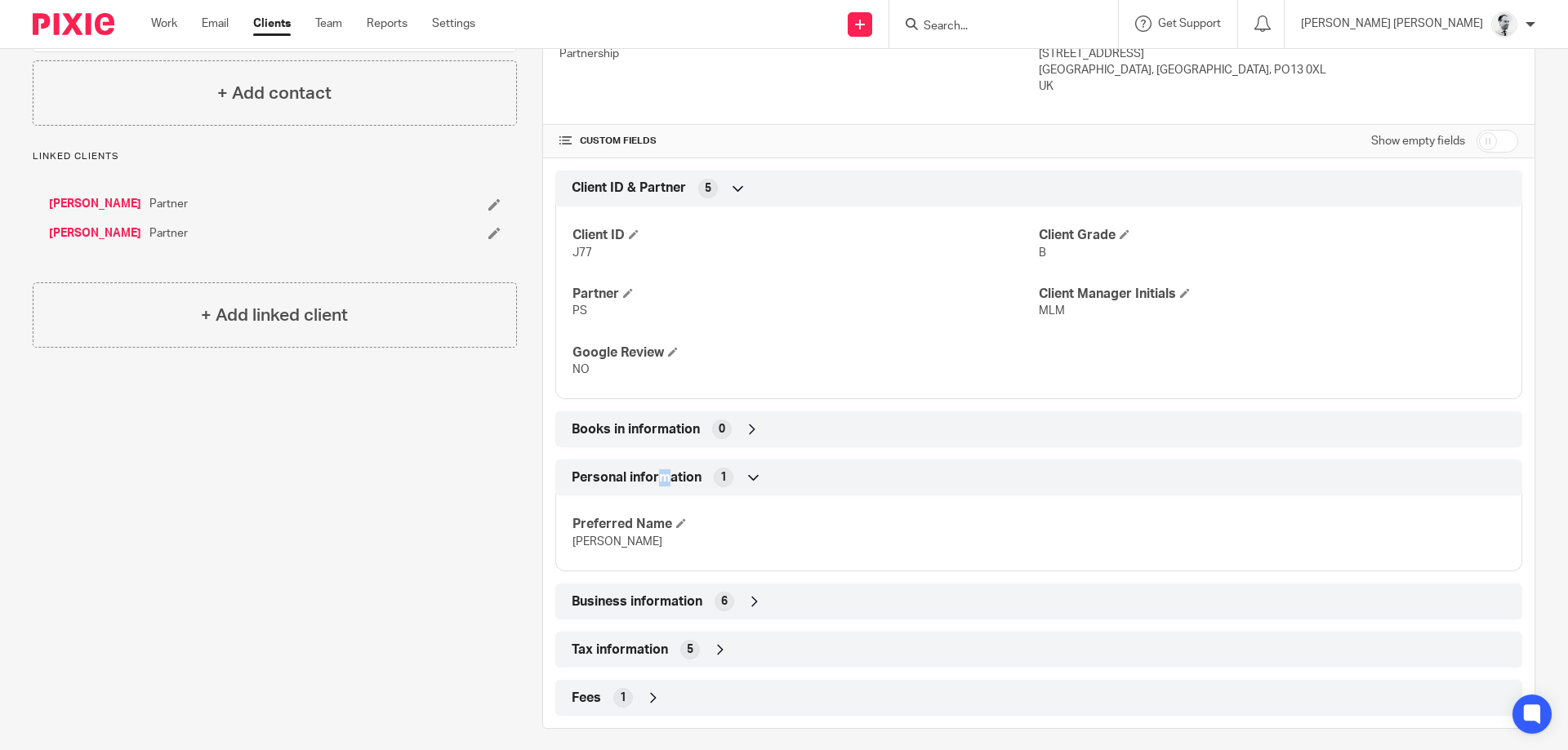
scroll to position [470, 0]
click at [673, 636] on div "Tax information 5" at bounding box center [1039, 649] width 942 height 28
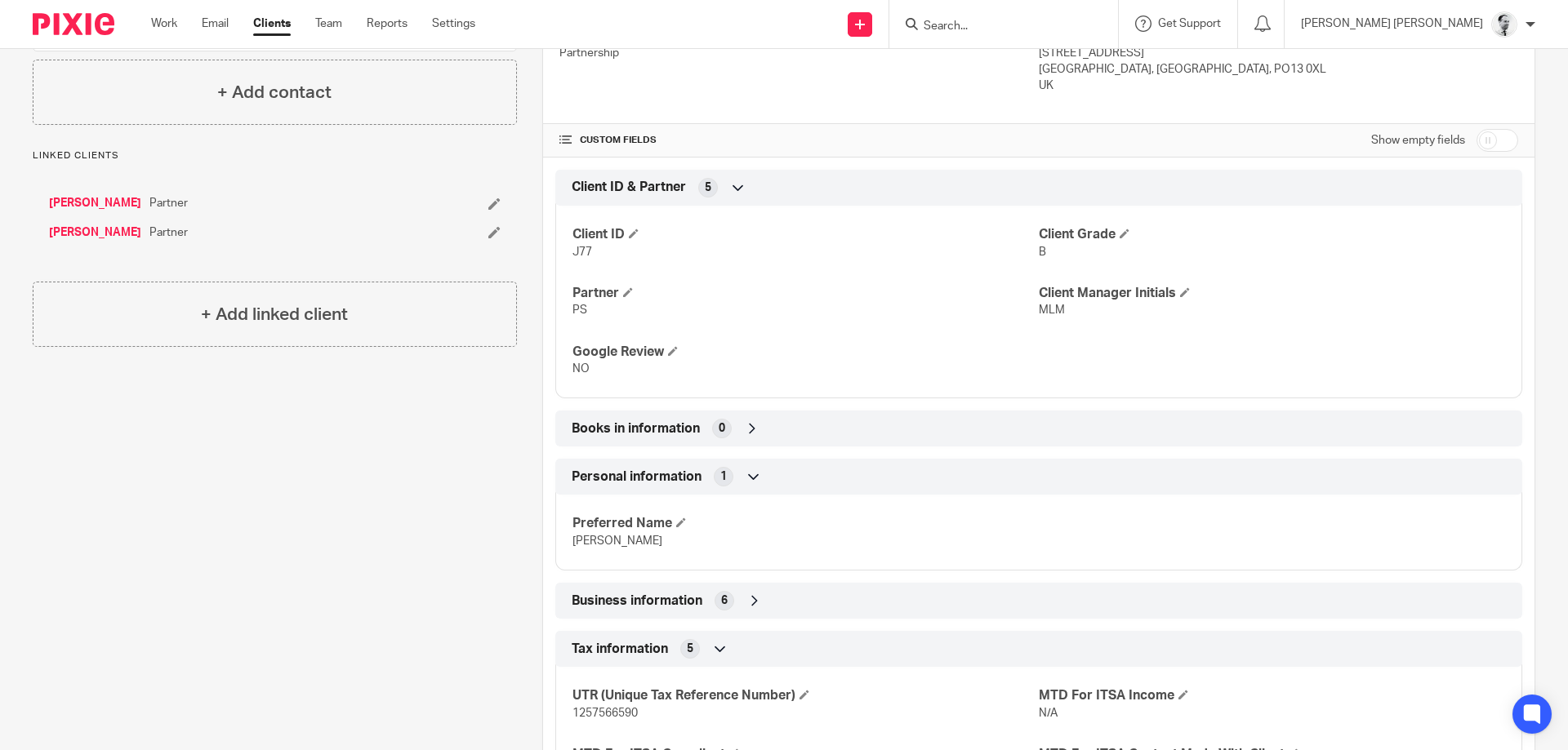
scroll to position [674, 0]
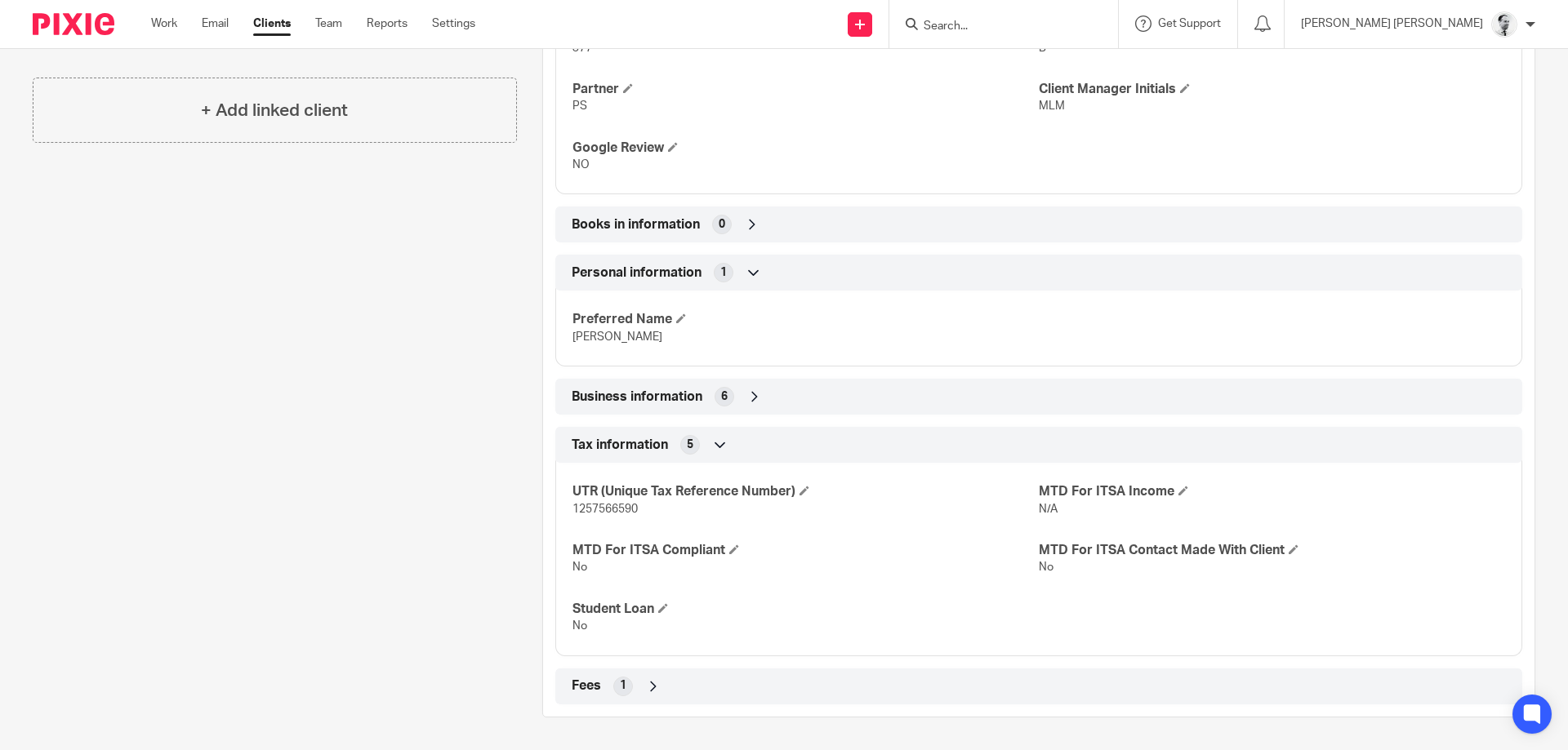
click at [685, 394] on span "Business information" at bounding box center [636, 397] width 131 height 17
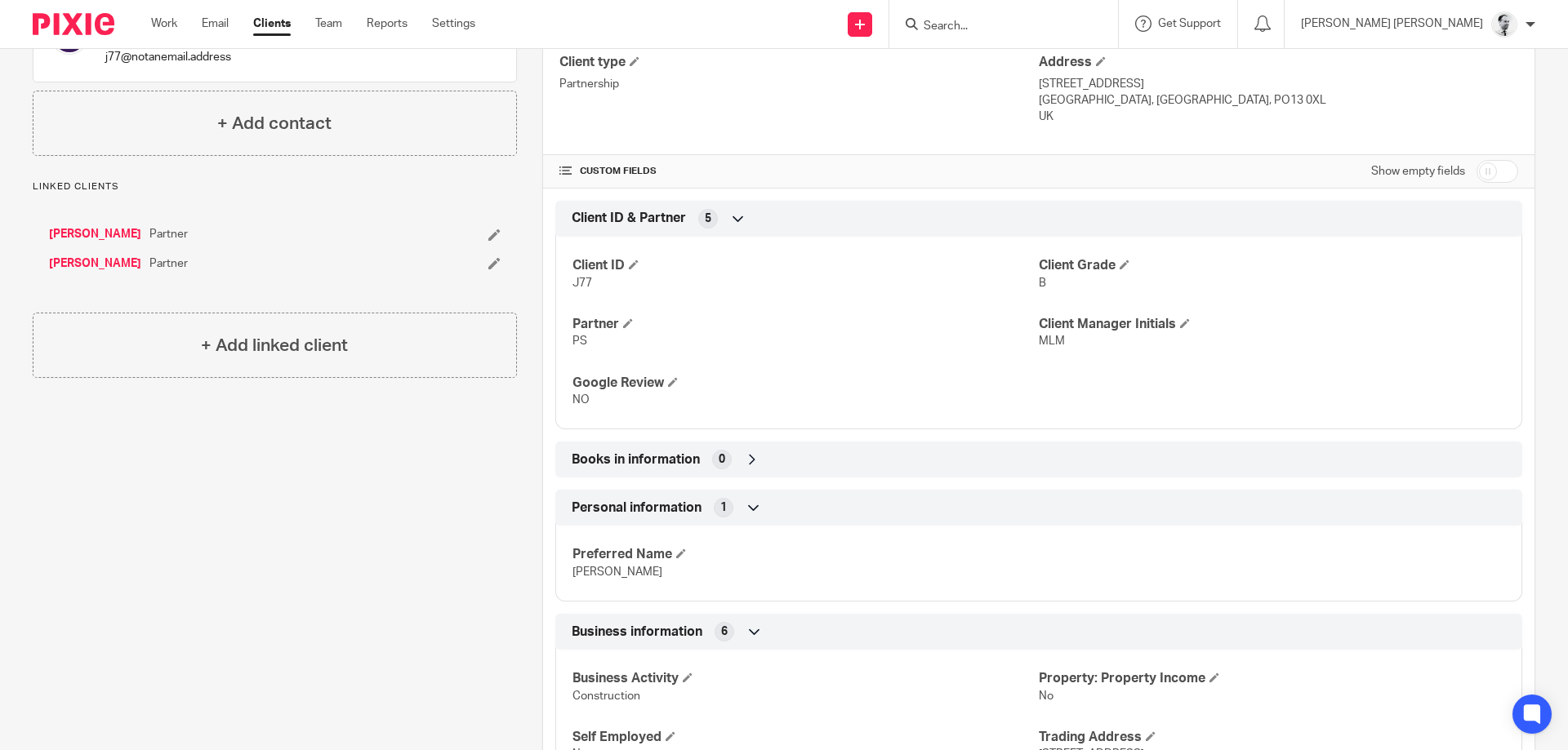
scroll to position [125, 0]
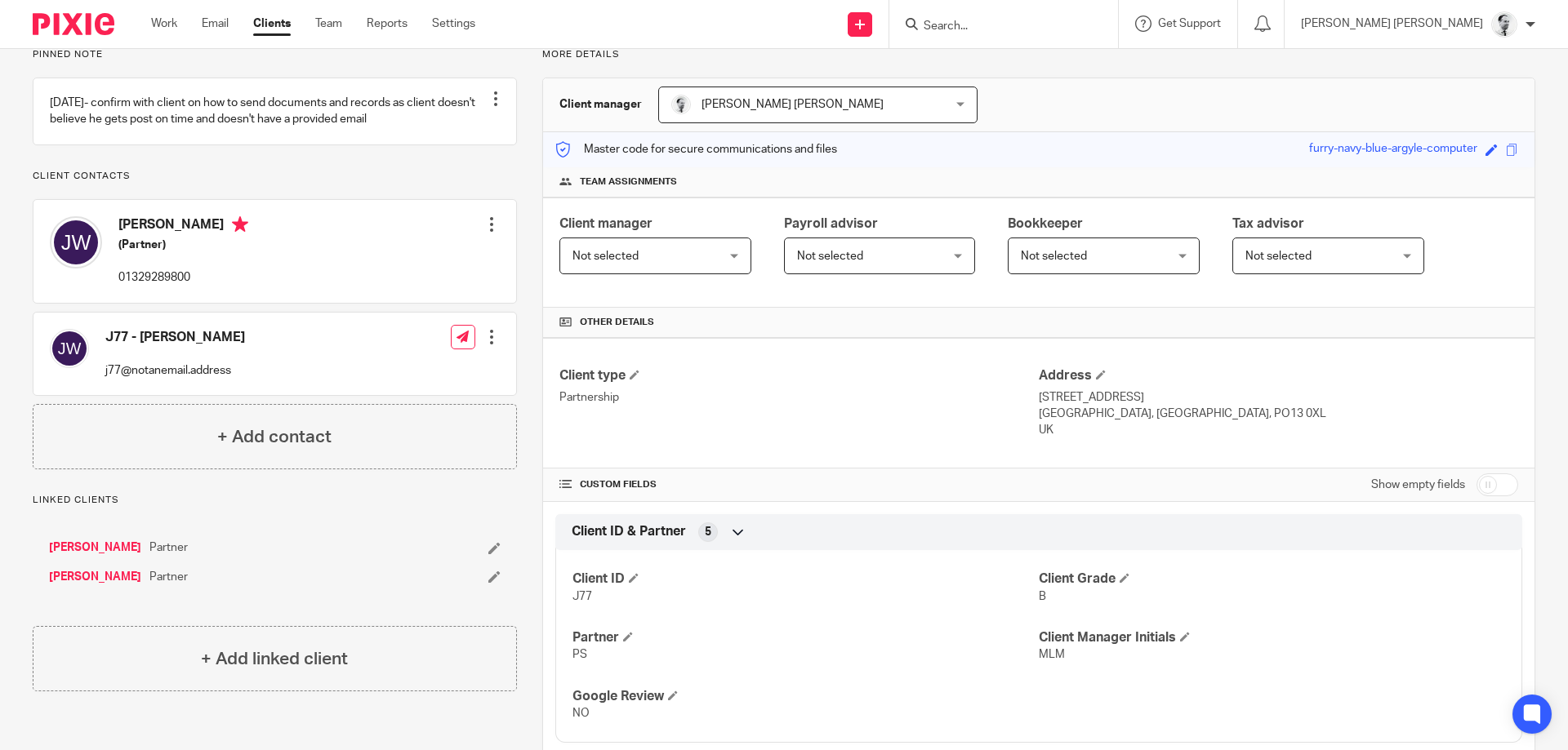
click at [94, 556] on link "[PERSON_NAME]" at bounding box center [95, 547] width 92 height 16
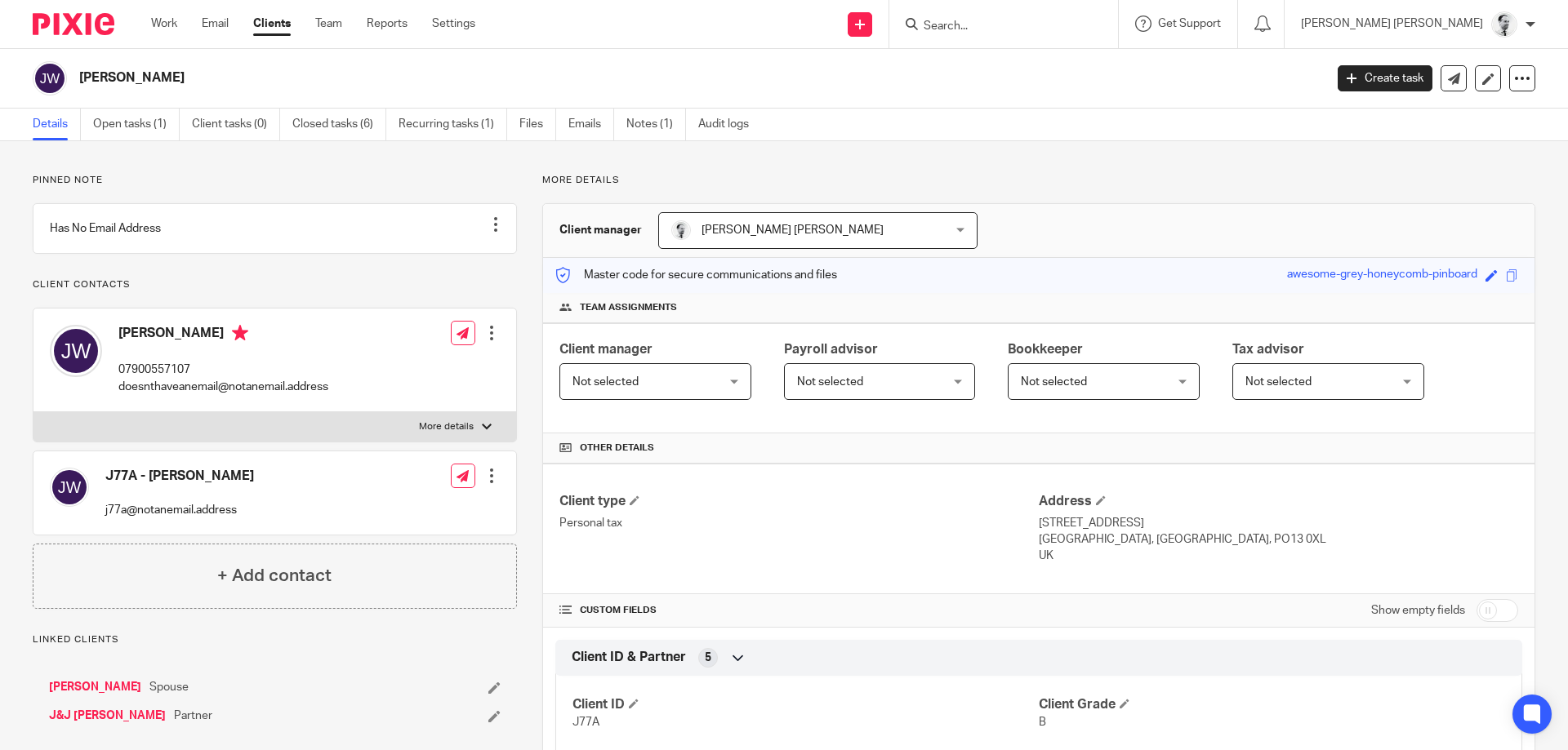
scroll to position [406, 0]
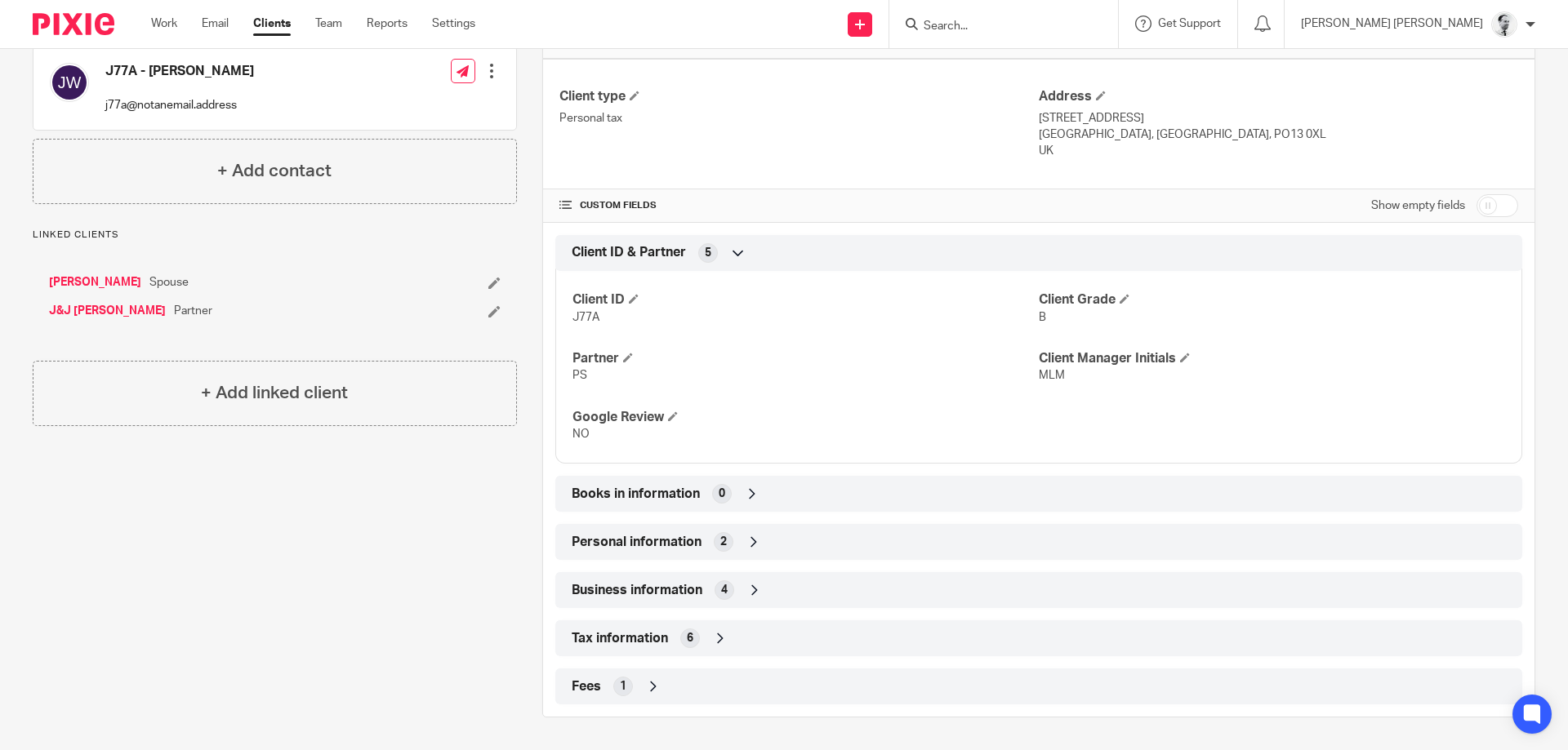
click at [655, 530] on div "Personal information 2" at bounding box center [1039, 542] width 942 height 28
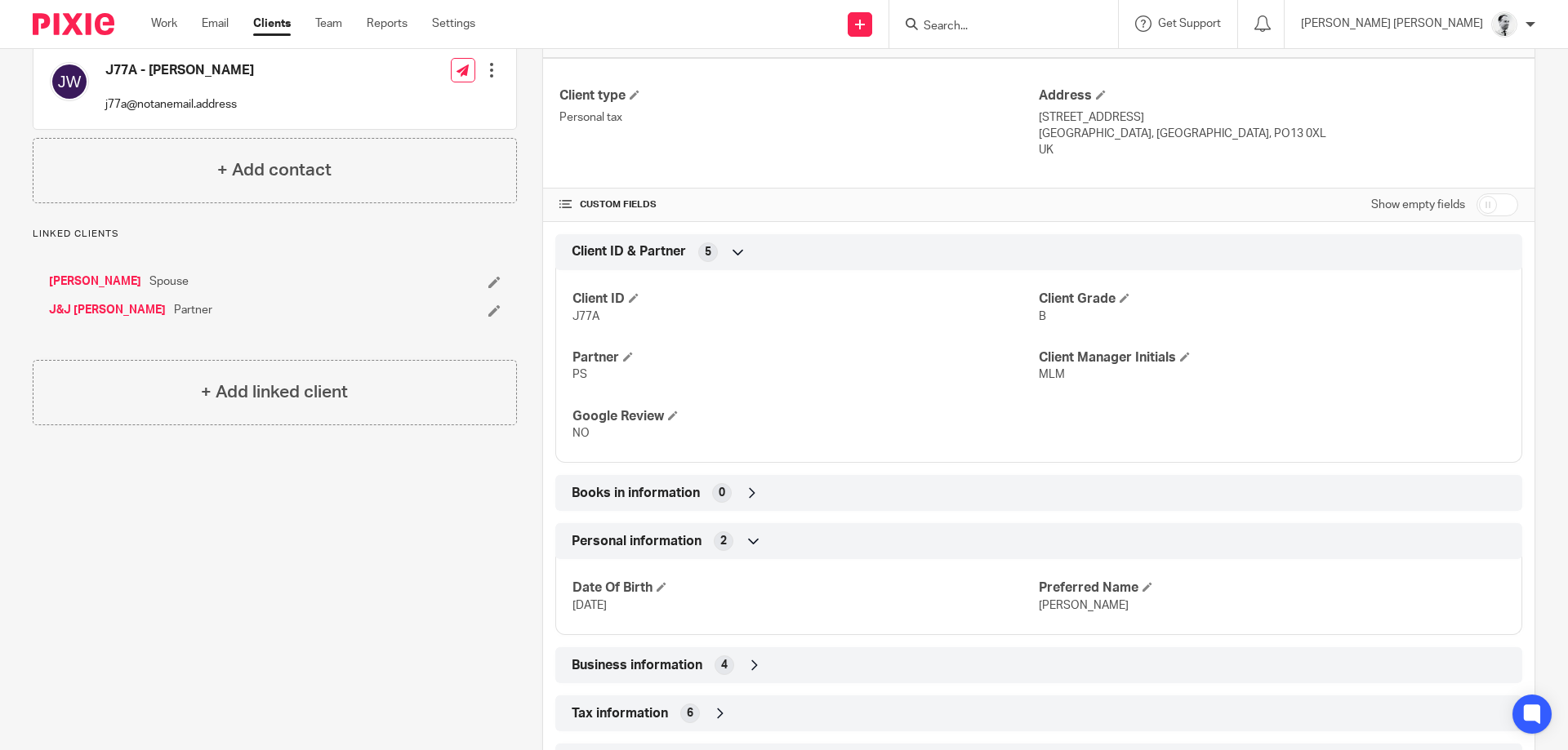
scroll to position [0, 0]
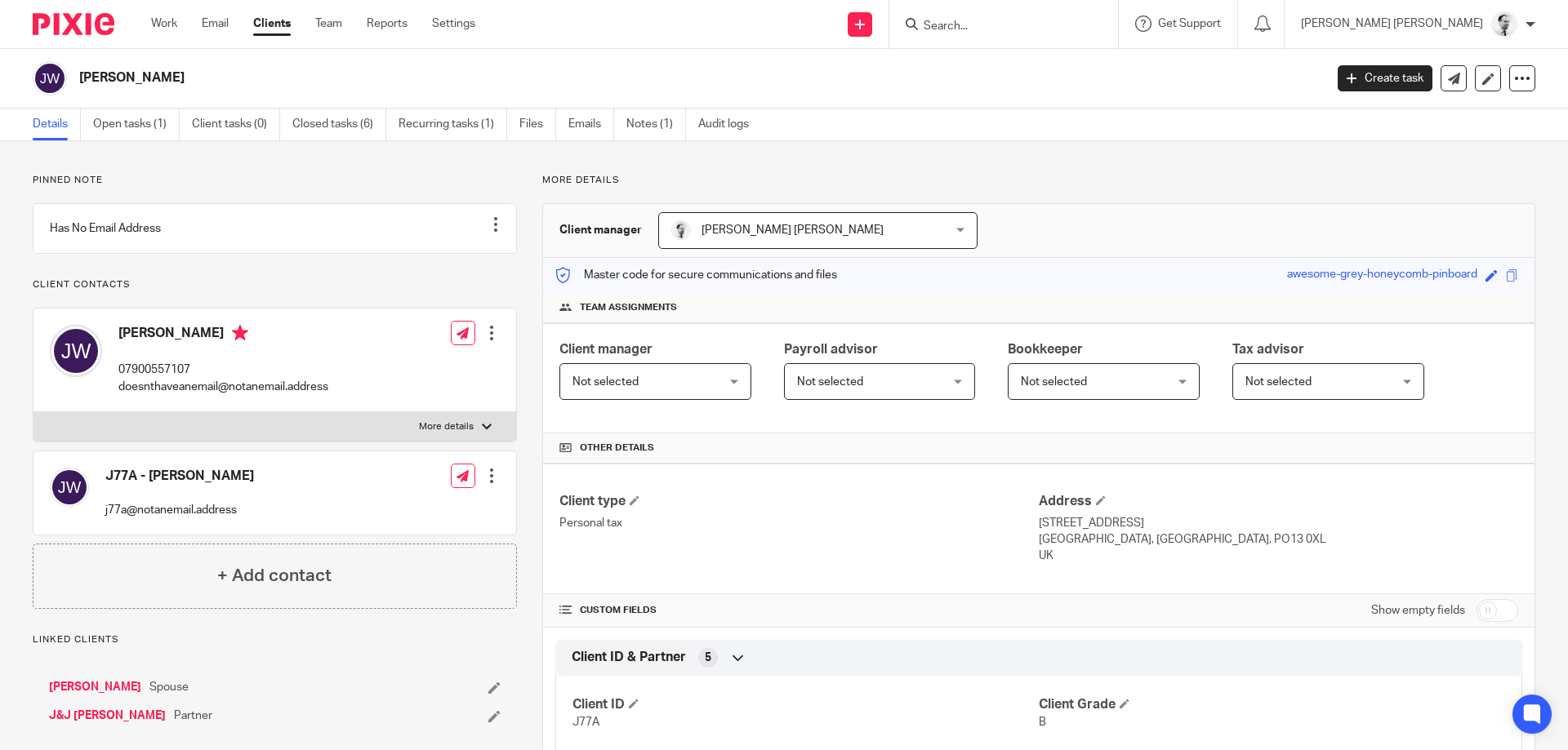
click at [104, 696] on link "[PERSON_NAME]" at bounding box center [95, 687] width 92 height 16
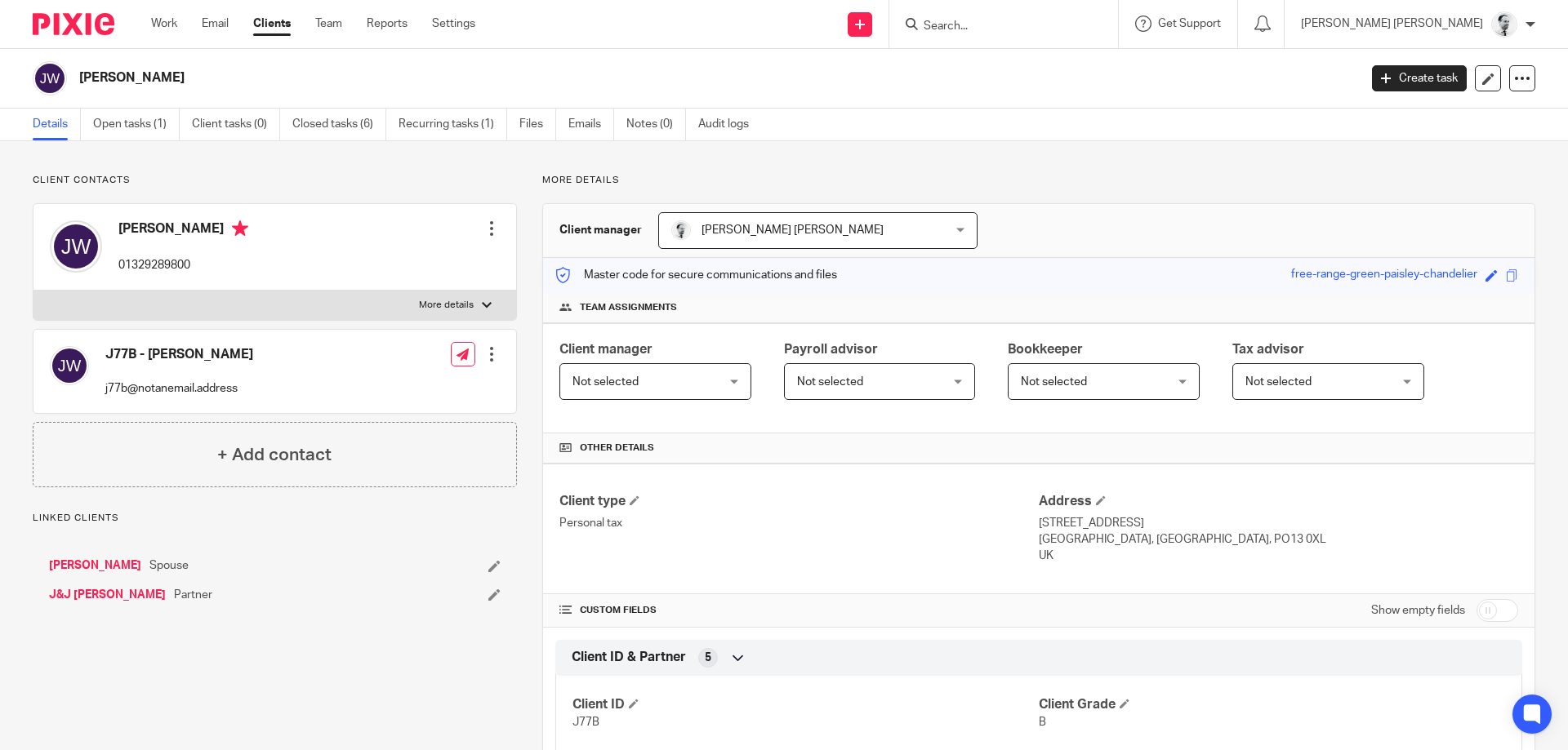
drag, startPoint x: 0, startPoint y: 0, endPoint x: 704, endPoint y: 506, distance: 867.0
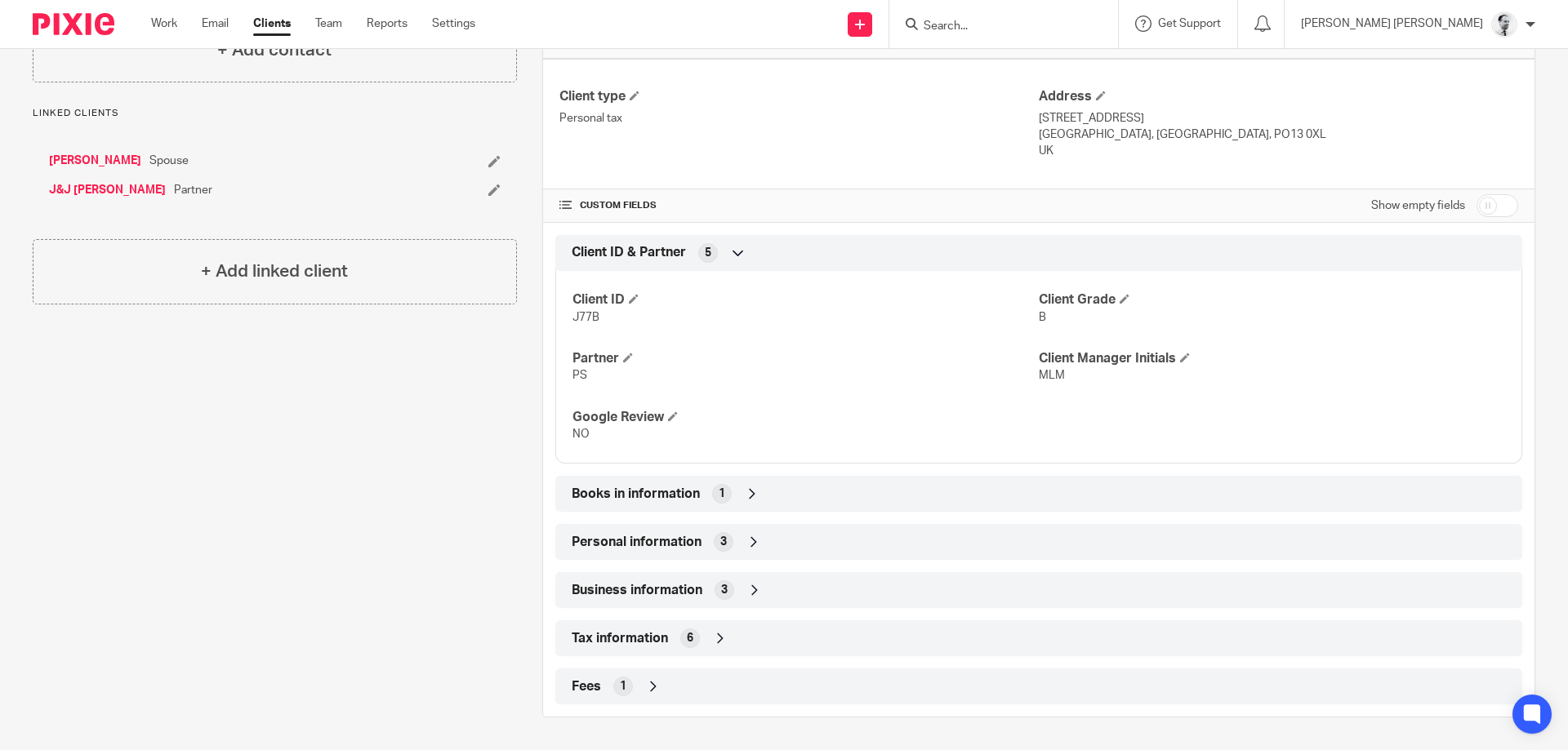
click at [704, 556] on div "Personal information 3" at bounding box center [1038, 543] width 967 height 36
